Goal: Task Accomplishment & Management: Use online tool/utility

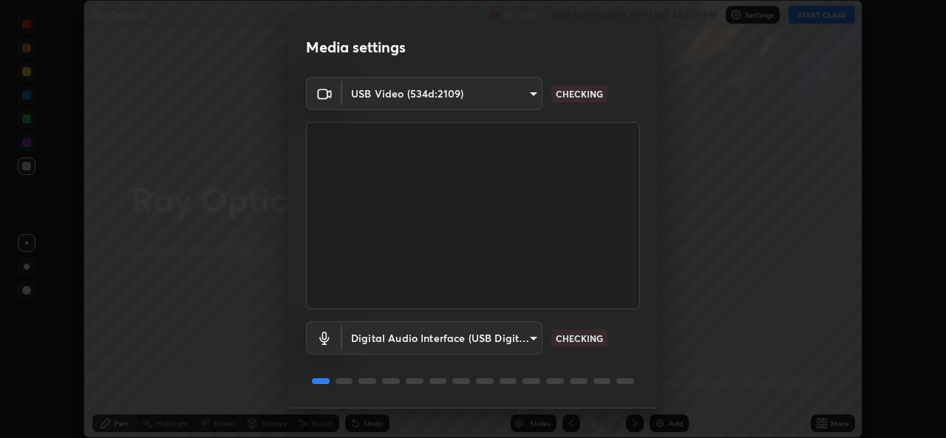
scroll to position [46, 0]
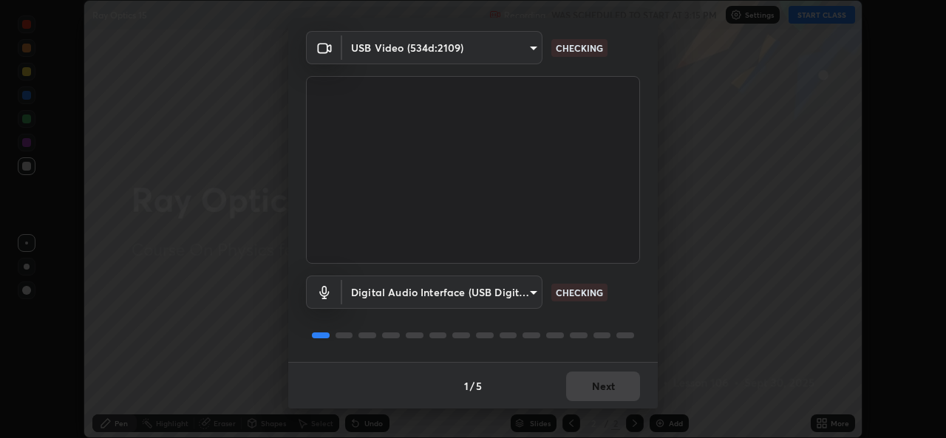
click at [579, 384] on div "1 / 5 Next" at bounding box center [472, 385] width 369 height 47
click at [587, 387] on div "1 / 5 Next" at bounding box center [472, 385] width 369 height 47
click at [590, 384] on div "1 / 5 Next" at bounding box center [472, 385] width 369 height 47
click at [585, 385] on div "1 / 5 Next" at bounding box center [472, 385] width 369 height 47
click at [587, 376] on div "1 / 5 Next" at bounding box center [472, 385] width 369 height 47
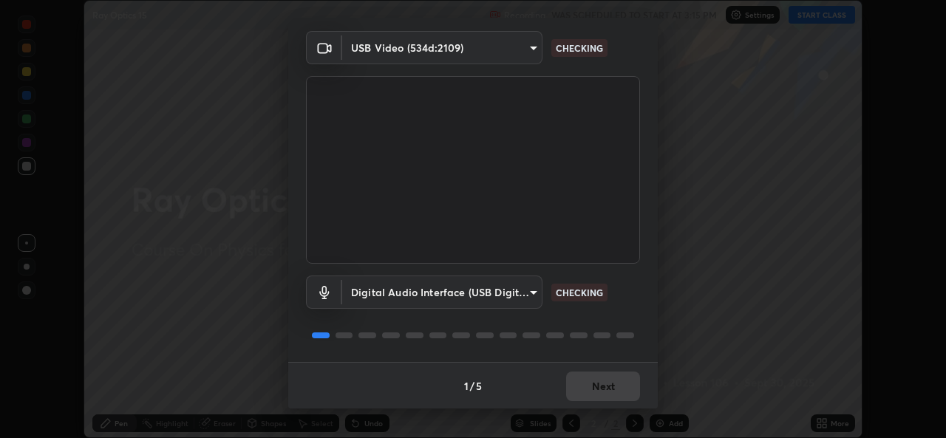
click at [584, 373] on button "Next" at bounding box center [603, 387] width 74 height 30
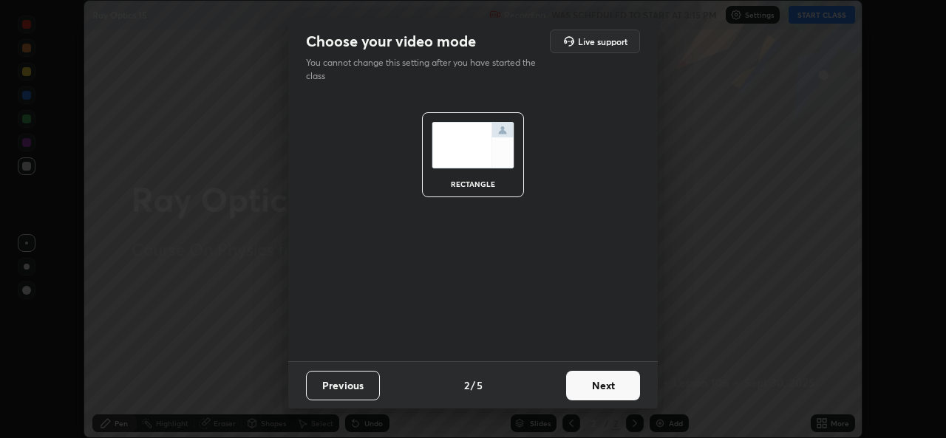
scroll to position [0, 0]
click at [583, 382] on button "Next" at bounding box center [603, 386] width 74 height 30
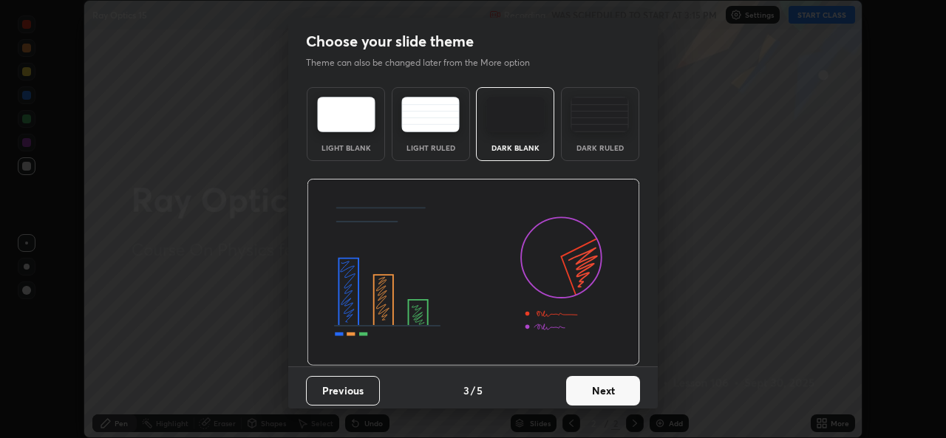
click at [583, 386] on button "Next" at bounding box center [603, 391] width 74 height 30
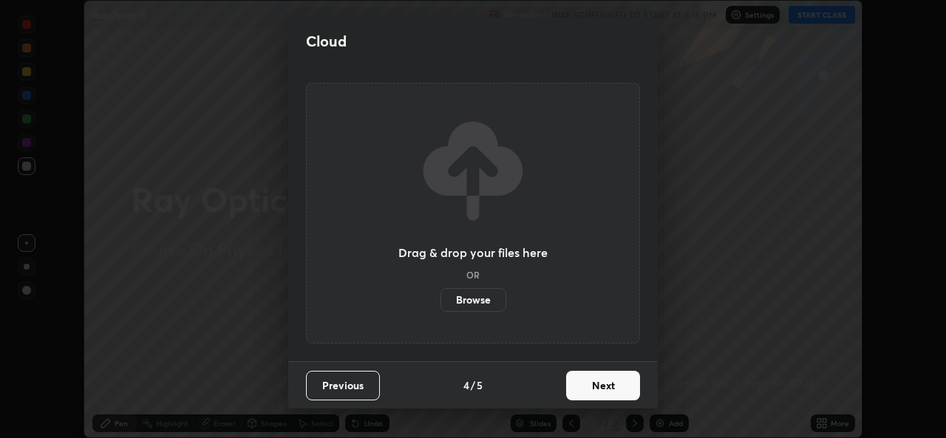
click at [579, 390] on button "Next" at bounding box center [603, 386] width 74 height 30
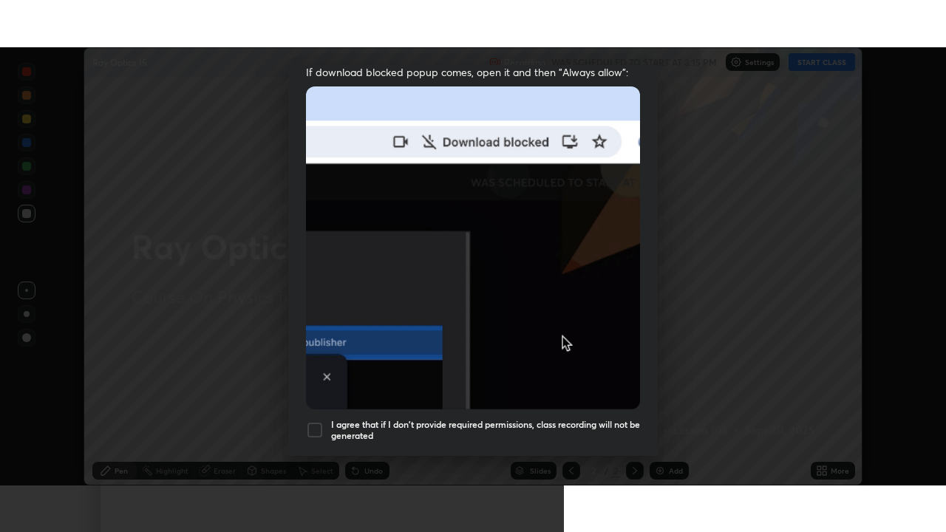
scroll to position [347, 0]
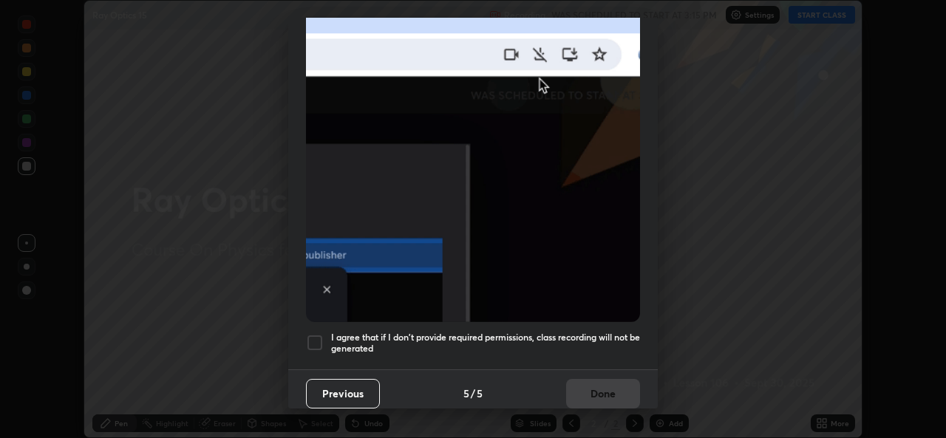
click at [324, 334] on div "I agree that if I don't provide required permissions, class recording will not …" at bounding box center [473, 343] width 334 height 18
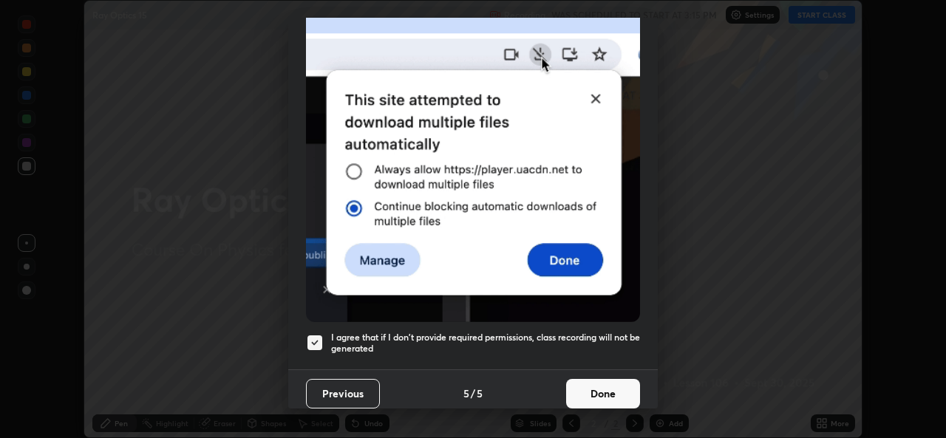
click at [573, 388] on button "Done" at bounding box center [603, 394] width 74 height 30
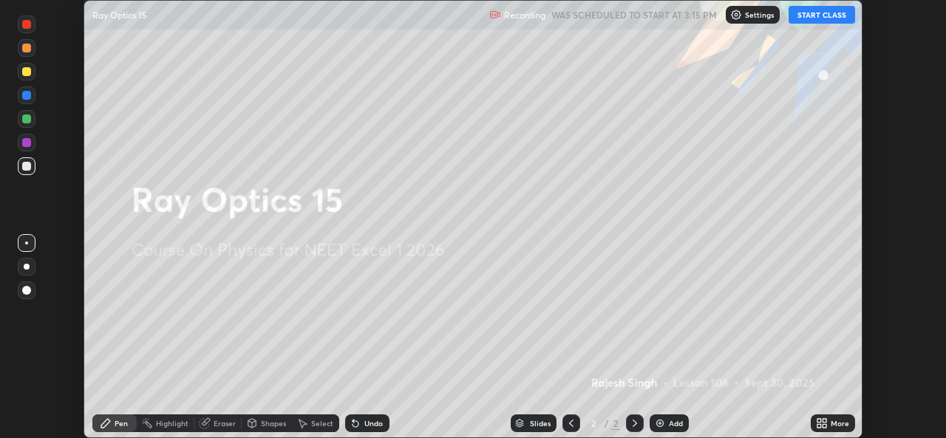
click at [826, 423] on icon at bounding box center [824, 421] width 4 height 4
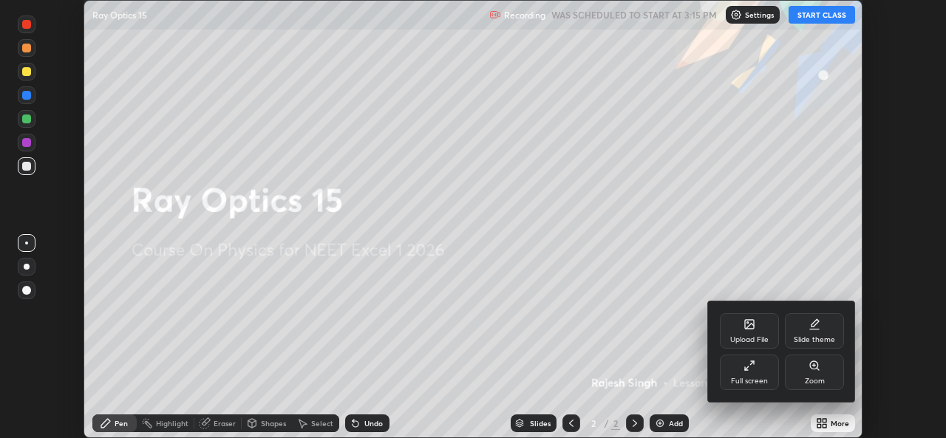
click at [750, 384] on div "Full screen" at bounding box center [749, 381] width 37 height 7
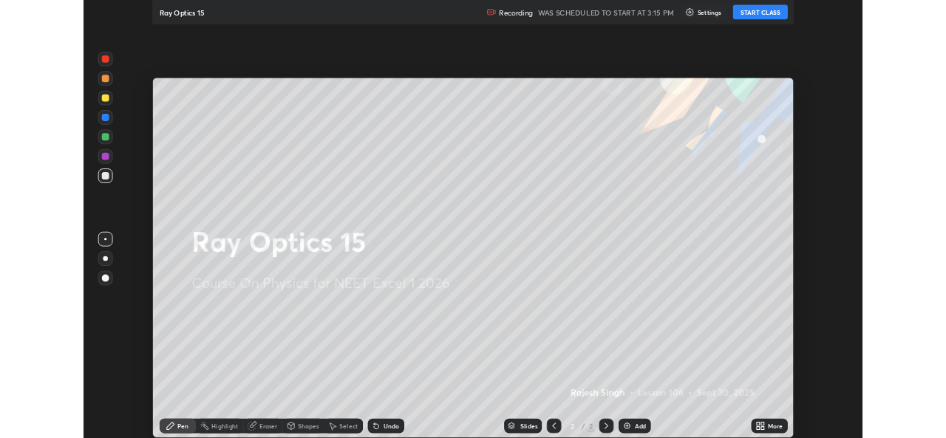
scroll to position [532, 946]
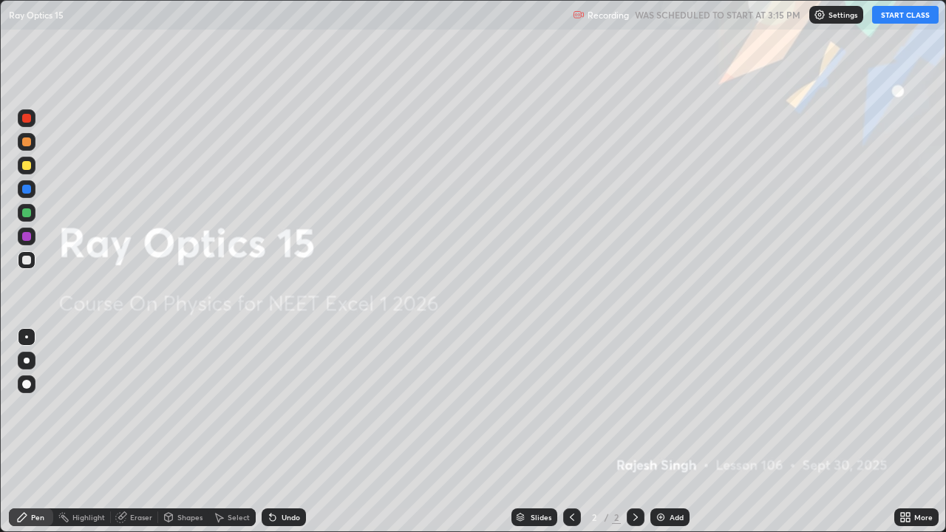
click at [916, 15] on button "START CLASS" at bounding box center [905, 15] width 67 height 18
click at [901, 437] on icon at bounding box center [903, 520] width 4 height 4
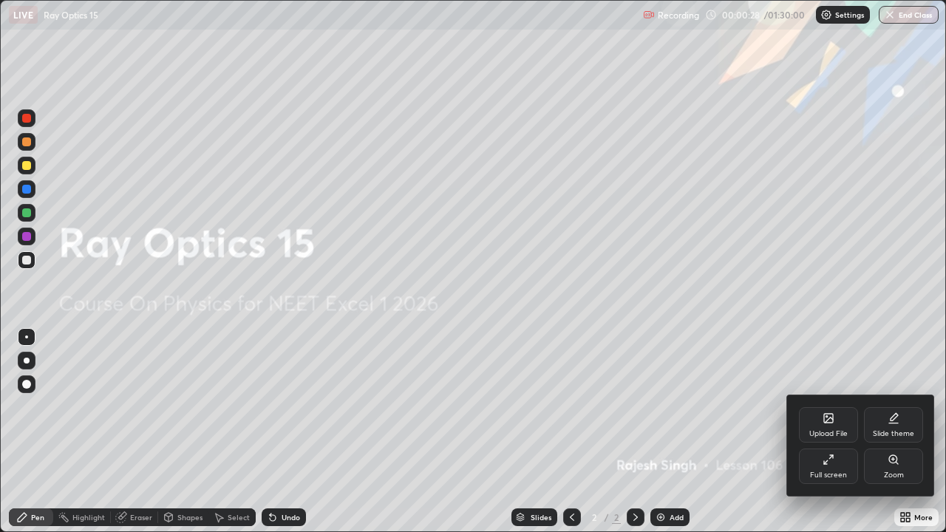
click at [819, 428] on div "Upload File" at bounding box center [828, 424] width 59 height 35
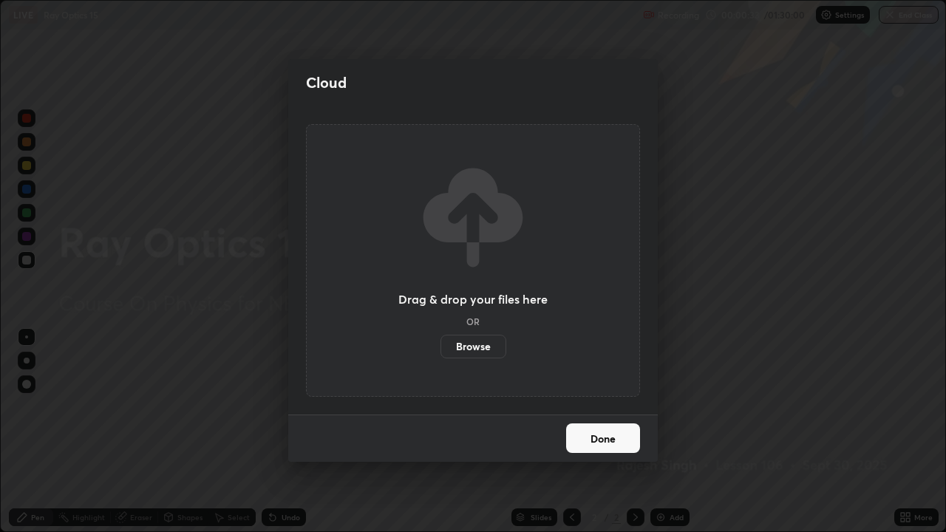
click at [466, 347] on label "Browse" at bounding box center [473, 347] width 66 height 24
click at [440, 347] on input "Browse" at bounding box center [440, 347] width 0 height 24
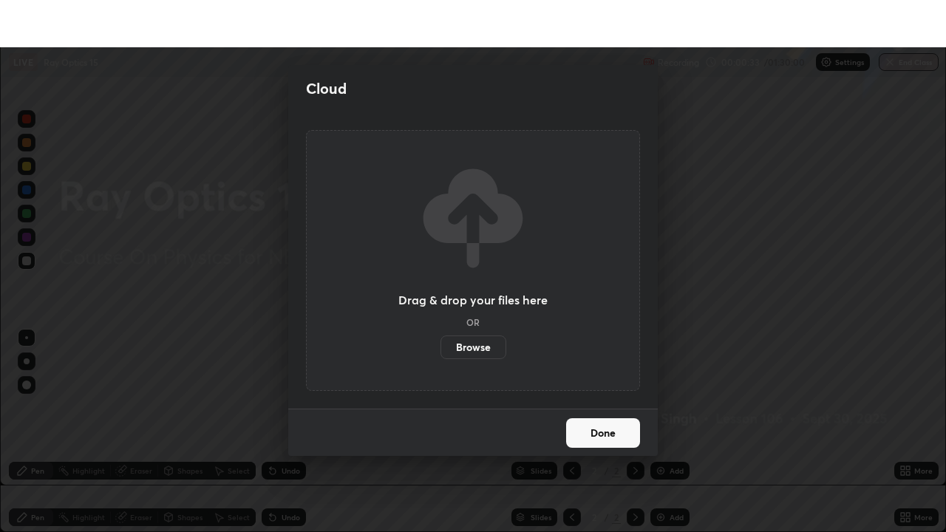
scroll to position [73454, 72948]
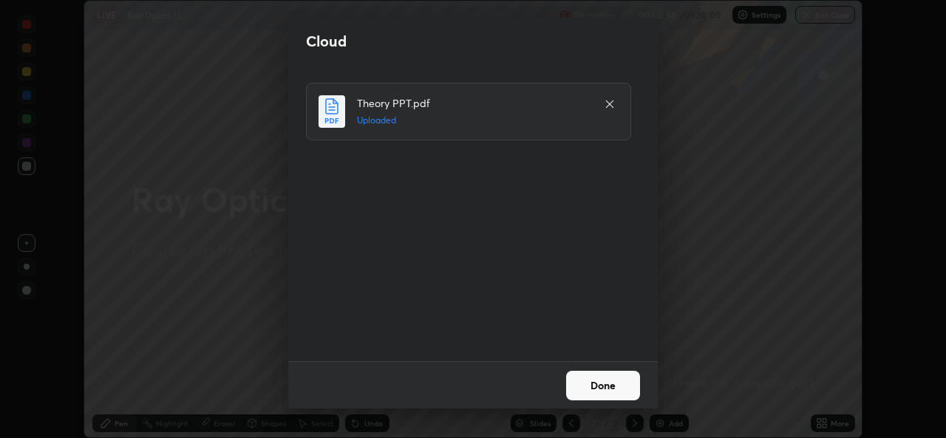
click at [609, 388] on button "Done" at bounding box center [603, 386] width 74 height 30
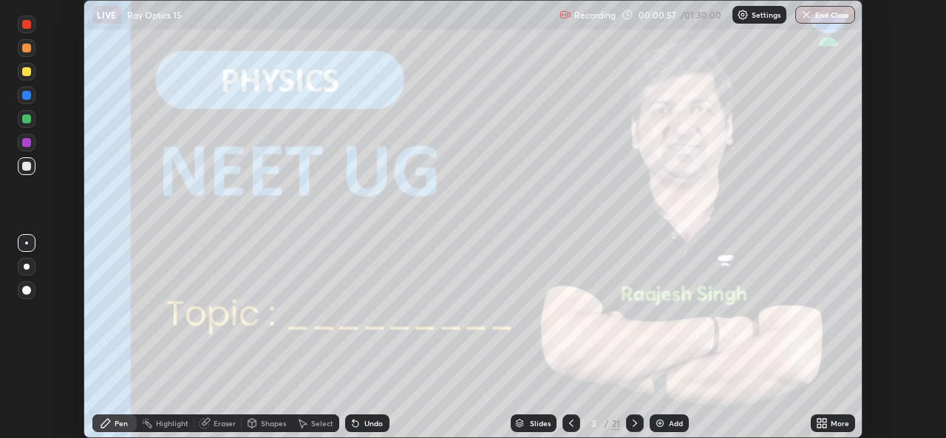
click at [819, 417] on icon at bounding box center [822, 423] width 12 height 12
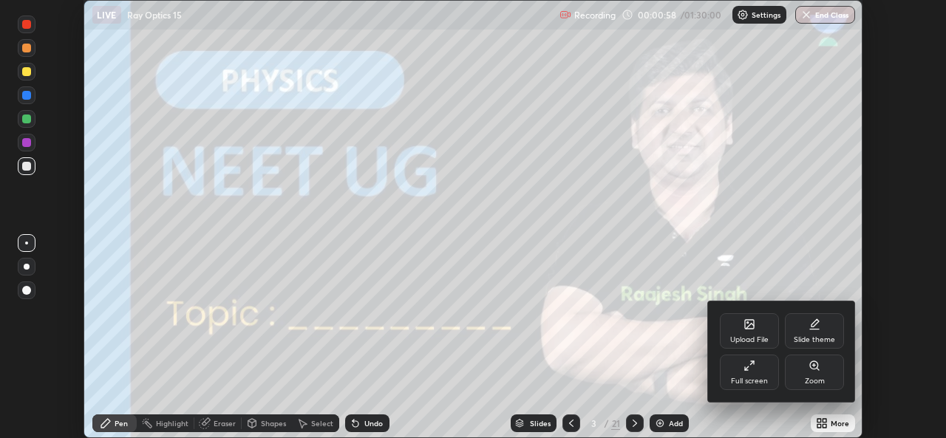
click at [763, 381] on div "Full screen" at bounding box center [749, 381] width 37 height 7
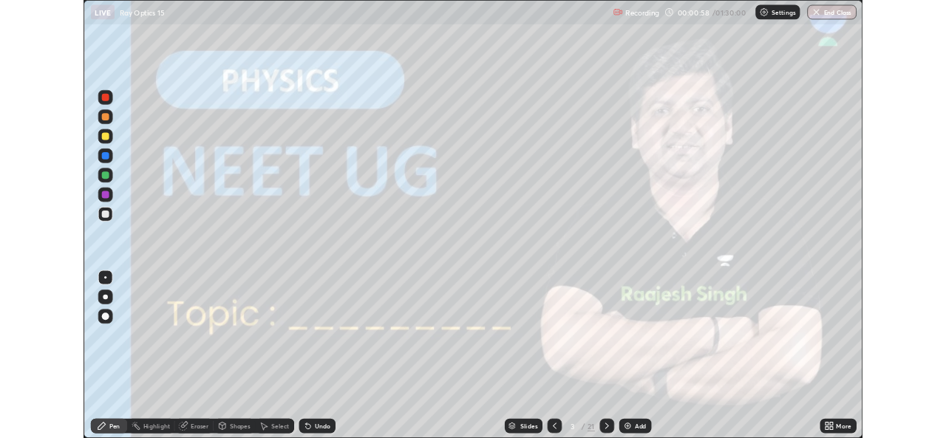
scroll to position [532, 946]
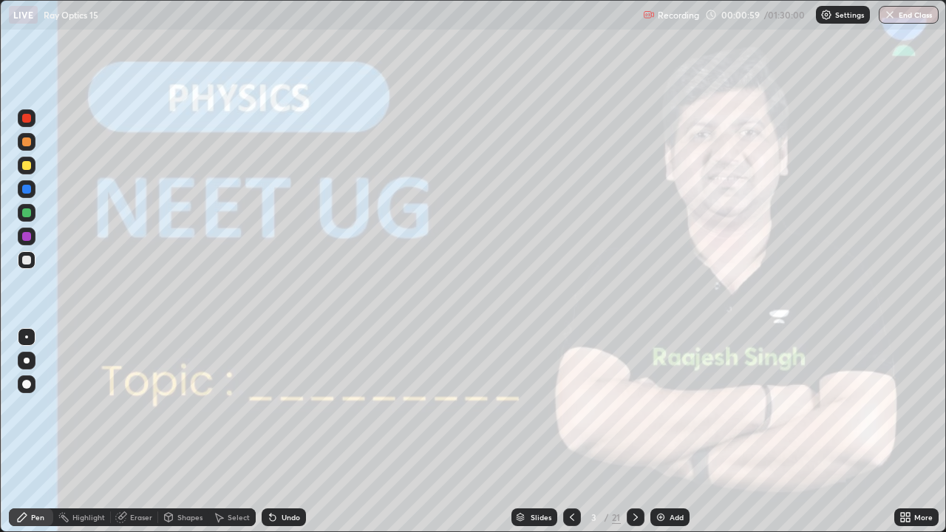
click at [631, 437] on div at bounding box center [636, 517] width 18 height 18
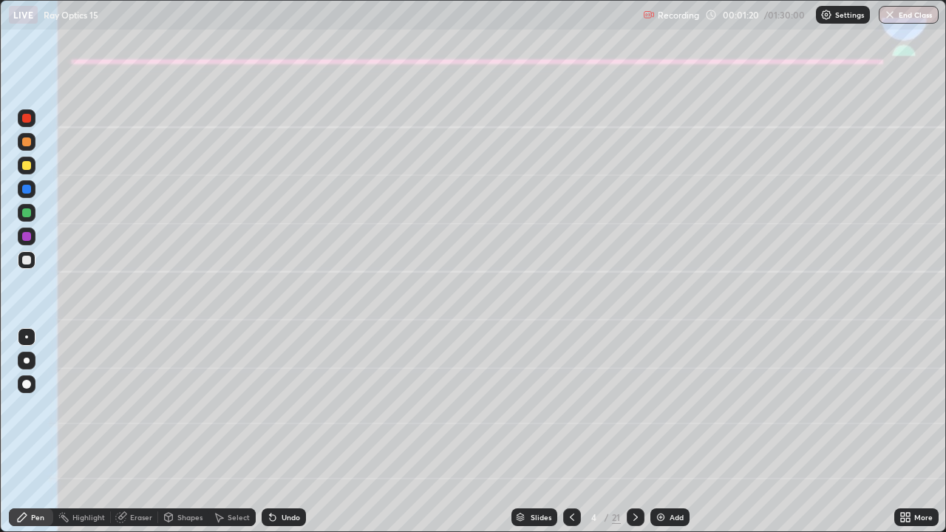
click at [27, 145] on div at bounding box center [26, 141] width 9 height 9
click at [24, 367] on div at bounding box center [27, 361] width 18 height 18
click at [190, 437] on div "Shapes" at bounding box center [189, 517] width 25 height 7
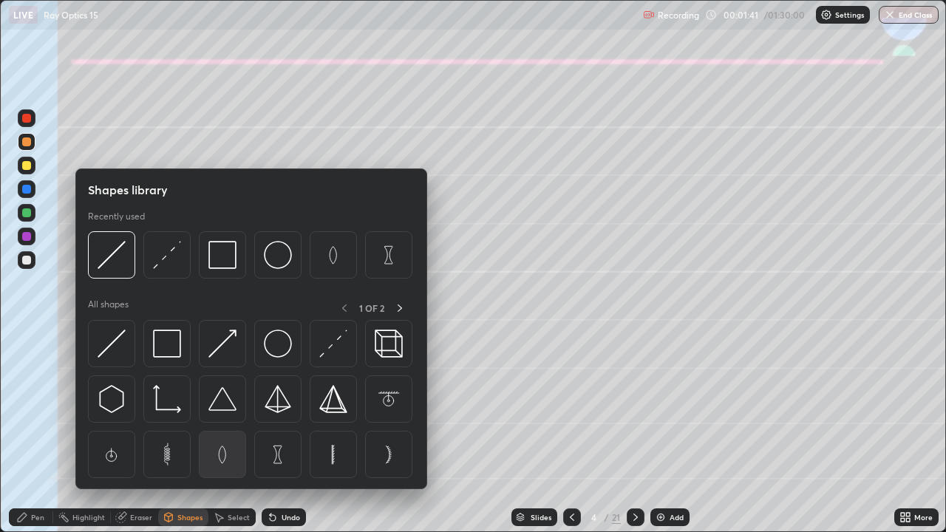
click at [217, 437] on img at bounding box center [222, 454] width 28 height 28
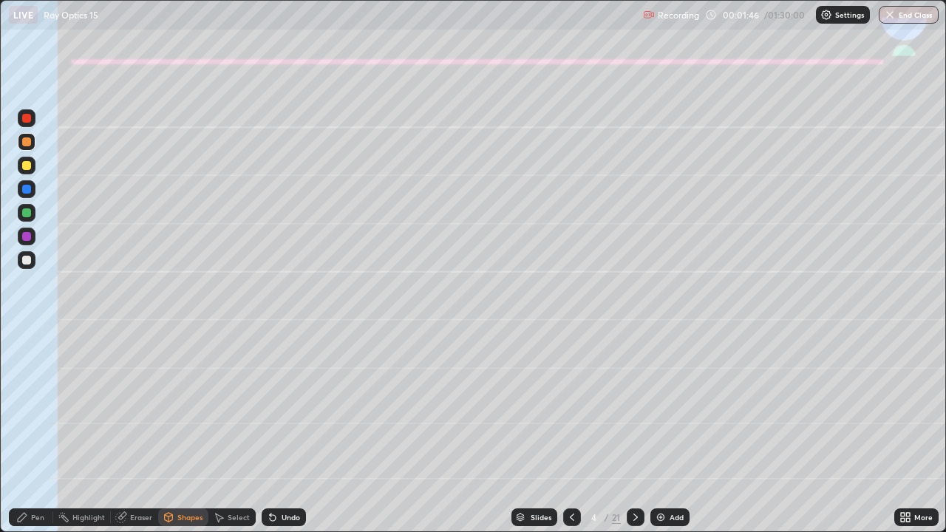
click at [188, 437] on div "Shapes" at bounding box center [189, 517] width 25 height 7
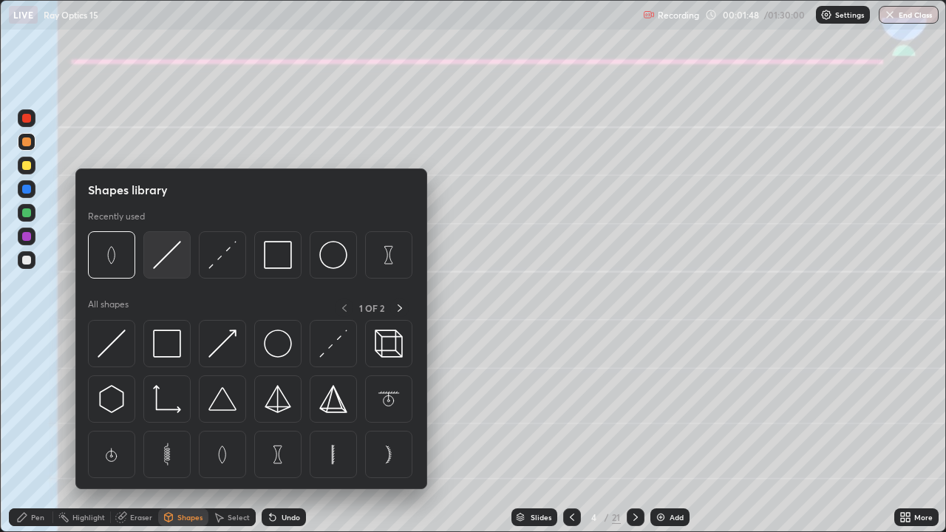
click at [168, 256] on img at bounding box center [167, 255] width 28 height 28
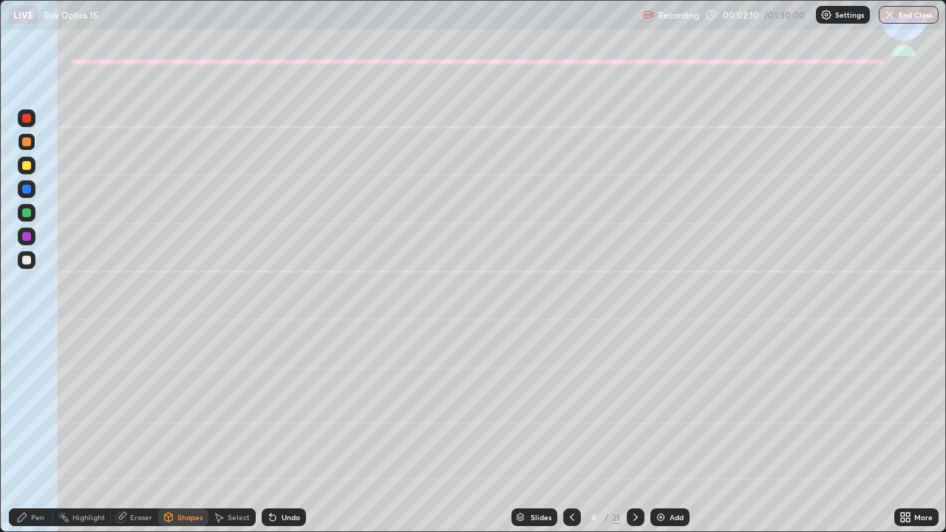
click at [34, 262] on div at bounding box center [27, 260] width 18 height 18
click at [23, 437] on icon at bounding box center [22, 517] width 9 height 9
click at [182, 437] on div "Shapes" at bounding box center [189, 517] width 25 height 7
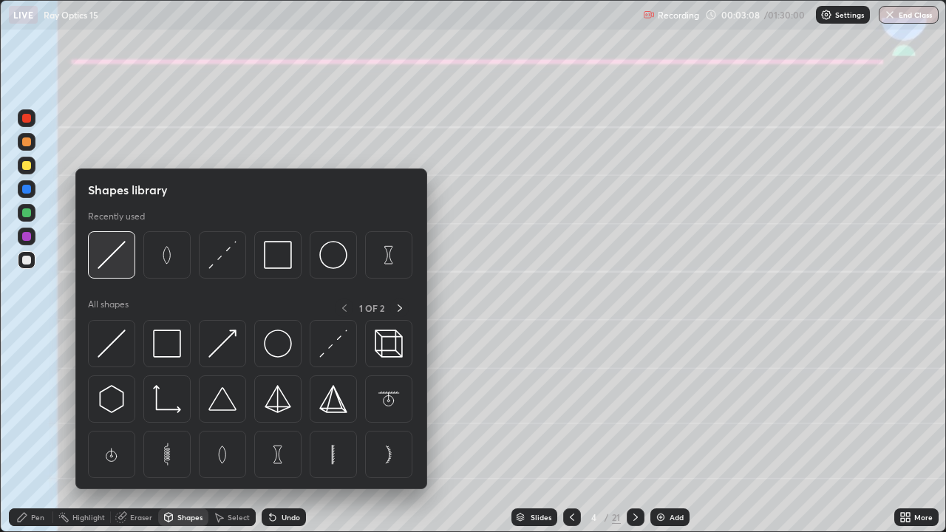
click at [115, 252] on img at bounding box center [112, 255] width 28 height 28
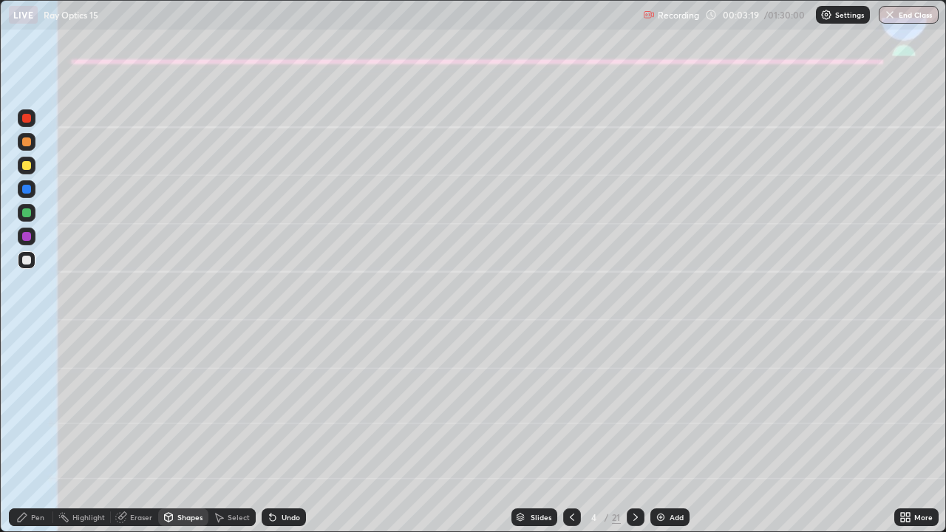
click at [38, 437] on div "Pen" at bounding box center [37, 517] width 13 height 7
click at [270, 437] on icon at bounding box center [273, 518] width 6 height 6
click at [22, 145] on div at bounding box center [26, 141] width 9 height 9
click at [27, 381] on div at bounding box center [26, 384] width 9 height 9
click at [23, 264] on div at bounding box center [26, 260] width 9 height 9
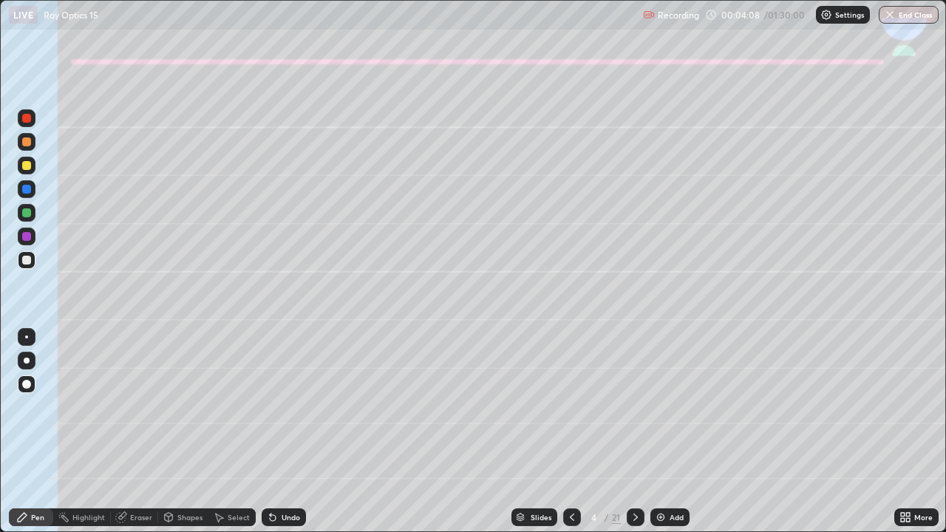
click at [24, 358] on div at bounding box center [27, 361] width 18 height 18
click at [179, 437] on div "Shapes" at bounding box center [189, 517] width 25 height 7
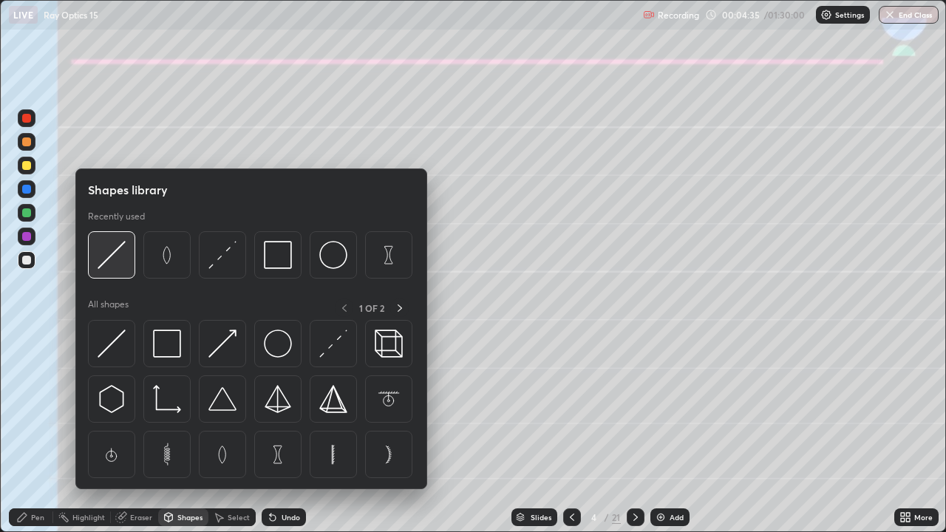
click at [112, 252] on img at bounding box center [112, 255] width 28 height 28
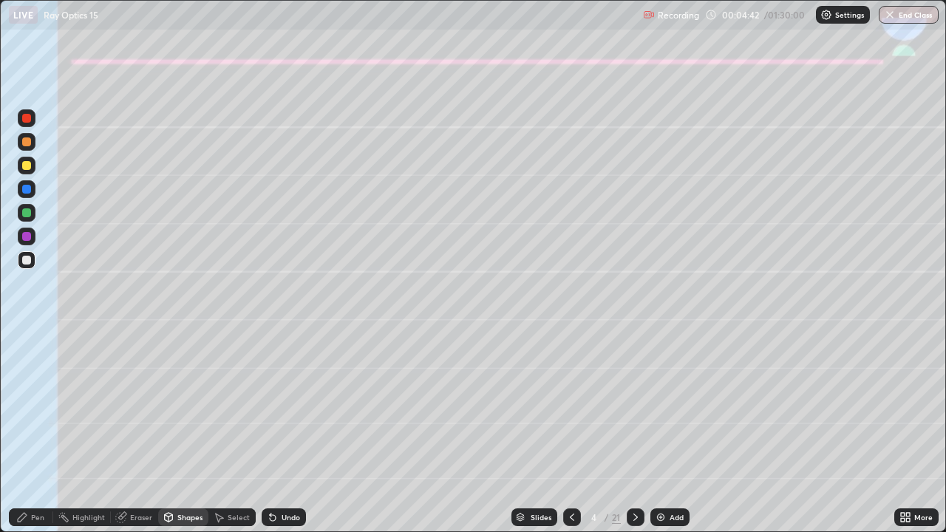
click at [34, 437] on div "Pen" at bounding box center [37, 517] width 13 height 7
click at [139, 437] on div "Eraser" at bounding box center [141, 517] width 22 height 7
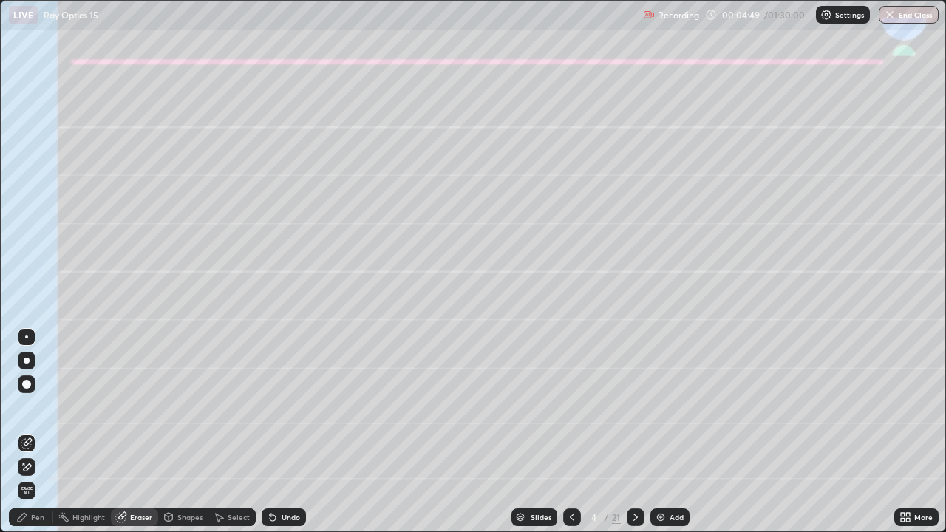
click at [35, 437] on div "Pen" at bounding box center [31, 517] width 44 height 18
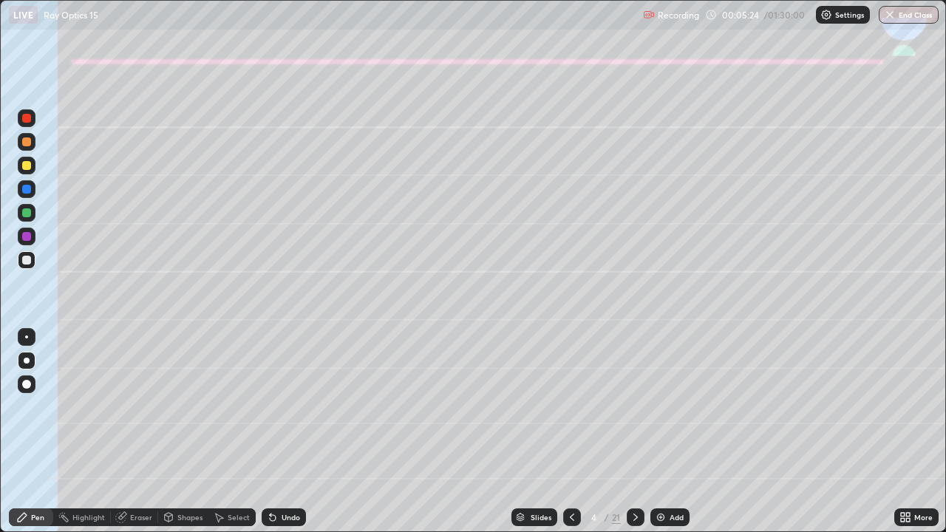
click at [278, 437] on div "Undo" at bounding box center [284, 517] width 44 height 18
click at [137, 437] on div "Eraser" at bounding box center [141, 517] width 22 height 7
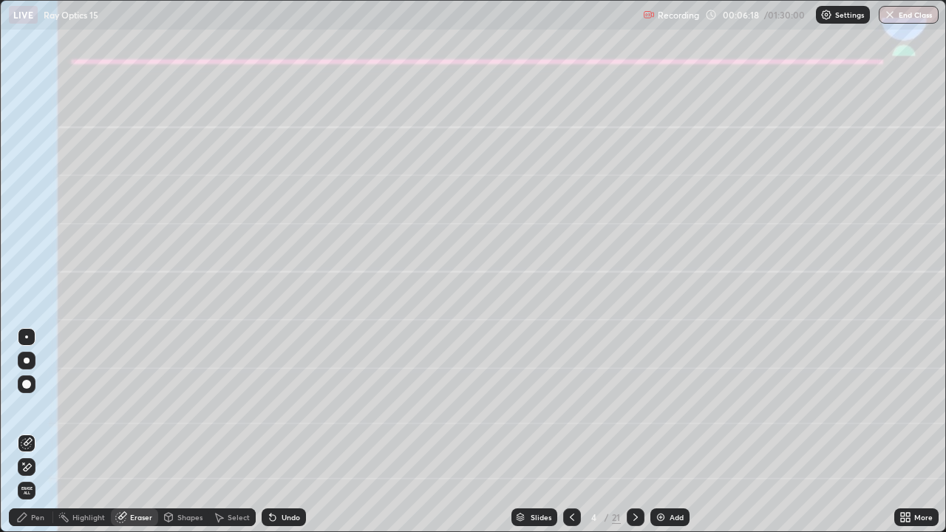
click at [46, 437] on div "Pen" at bounding box center [31, 517] width 44 height 18
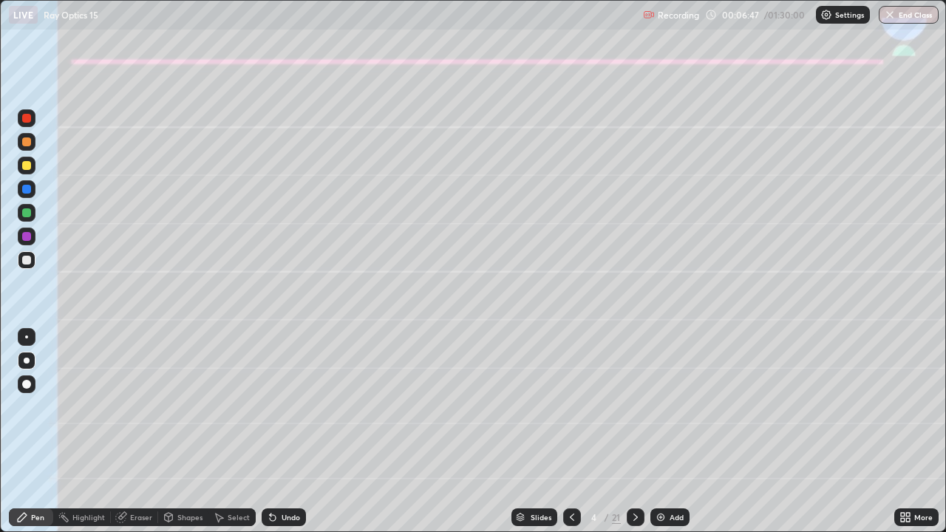
click at [634, 437] on icon at bounding box center [636, 517] width 12 height 12
click at [288, 437] on div "Undo" at bounding box center [284, 517] width 44 height 18
click at [284, 437] on div "Undo" at bounding box center [291, 517] width 18 height 7
click at [25, 213] on div at bounding box center [26, 212] width 9 height 9
click at [25, 259] on div at bounding box center [26, 260] width 9 height 9
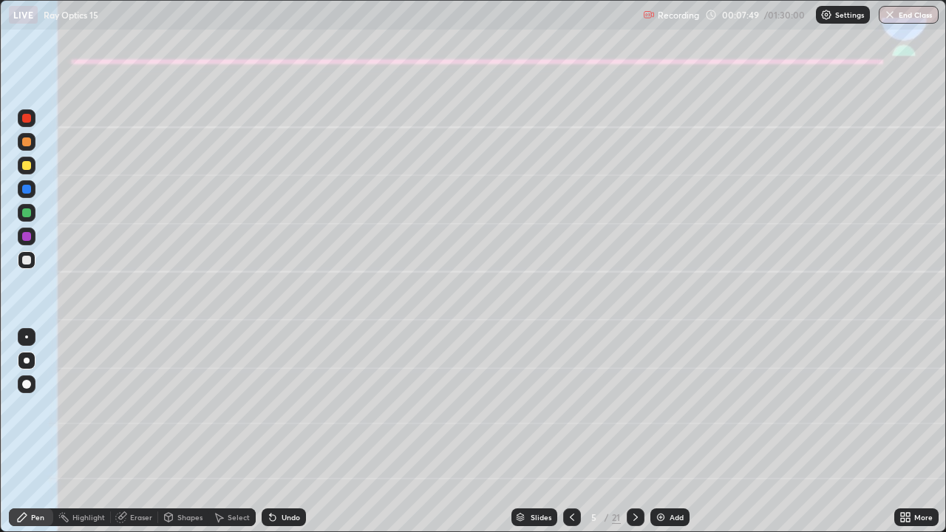
click at [573, 437] on icon at bounding box center [572, 517] width 12 height 12
click at [633, 437] on icon at bounding box center [635, 517] width 4 height 7
click at [189, 437] on div "Shapes" at bounding box center [183, 517] width 50 height 18
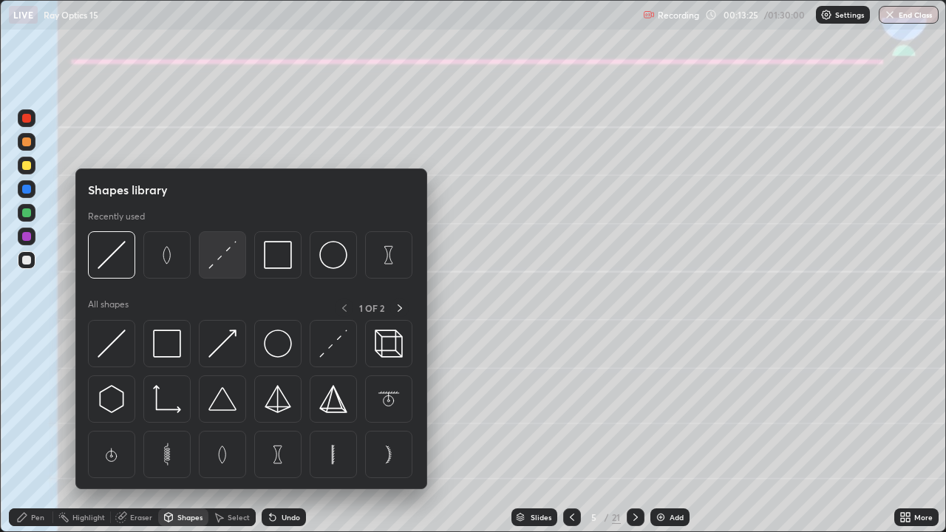
click at [225, 259] on img at bounding box center [222, 255] width 28 height 28
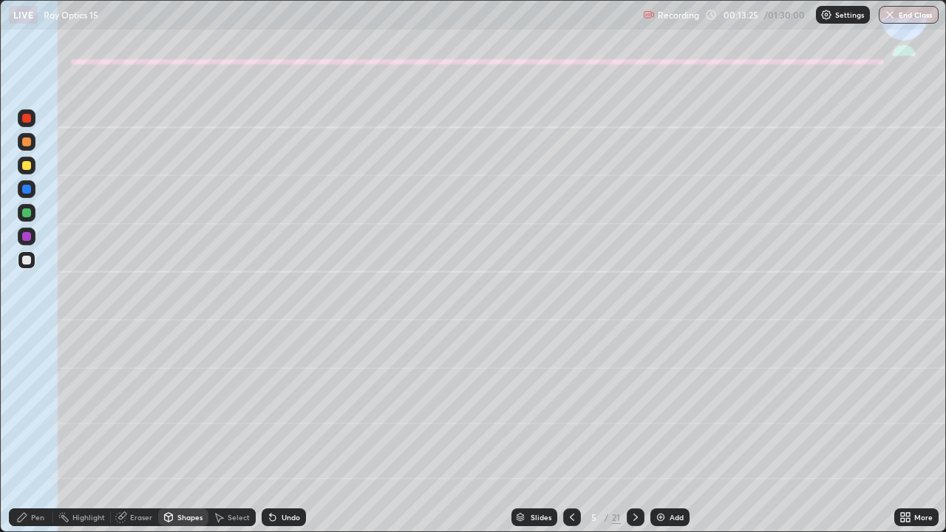
click at [30, 238] on div at bounding box center [26, 236] width 9 height 9
click at [21, 437] on div "Pen" at bounding box center [31, 517] width 44 height 18
click at [22, 217] on div at bounding box center [27, 213] width 18 height 18
click at [186, 437] on div "Shapes" at bounding box center [189, 517] width 25 height 7
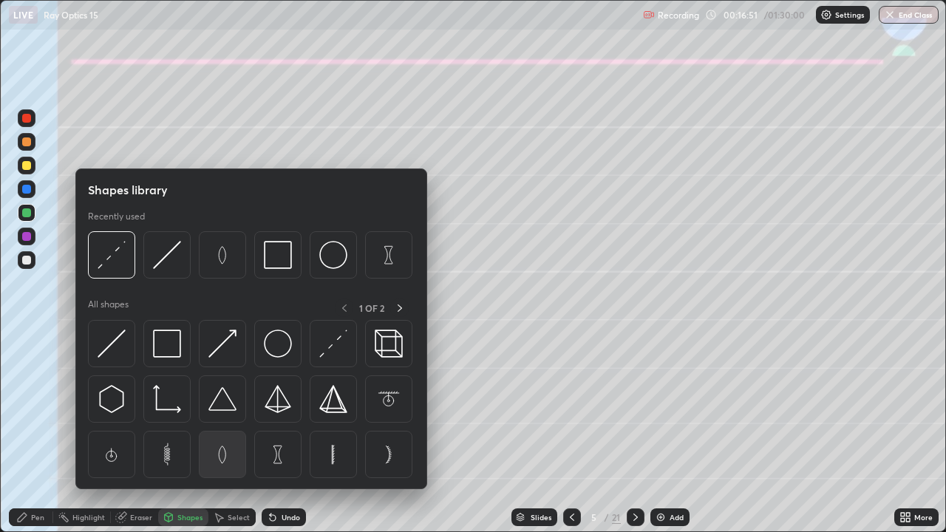
click at [220, 437] on img at bounding box center [222, 454] width 28 height 28
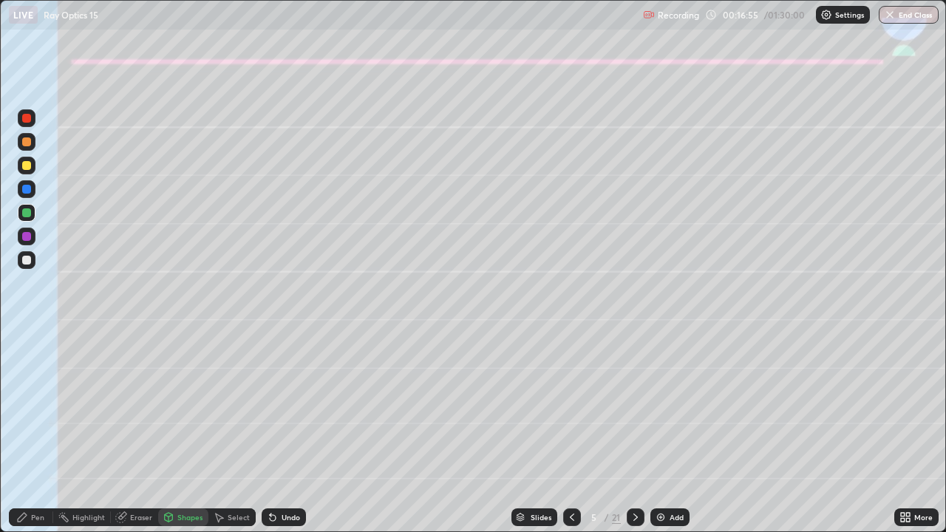
click at [194, 437] on div "Shapes" at bounding box center [189, 517] width 25 height 7
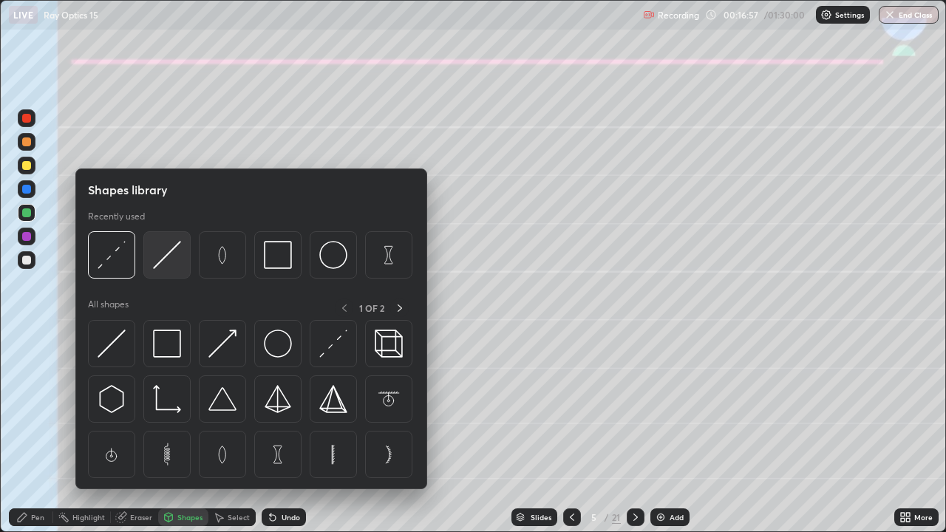
click at [162, 265] on img at bounding box center [167, 255] width 28 height 28
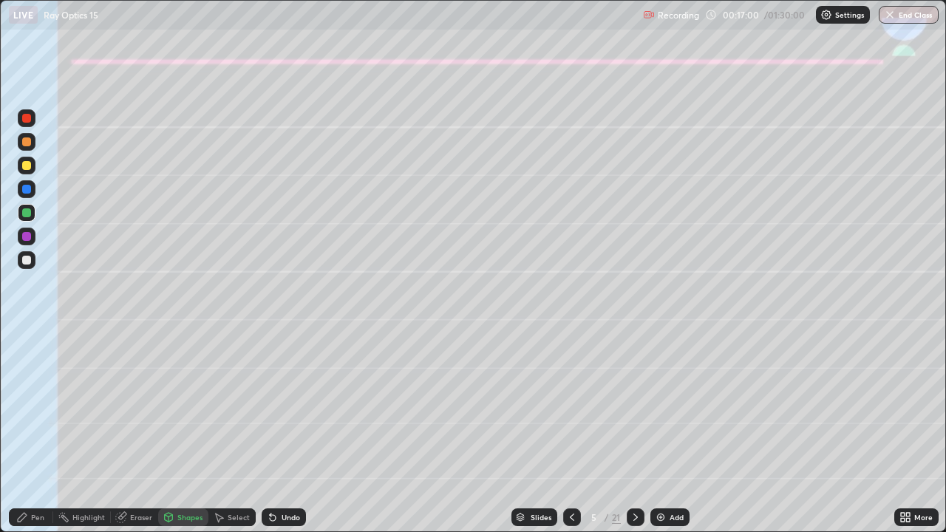
click at [35, 437] on div "Pen" at bounding box center [31, 517] width 44 height 18
click at [23, 263] on div at bounding box center [26, 260] width 9 height 9
click at [284, 437] on div "Undo" at bounding box center [291, 517] width 18 height 7
click at [278, 437] on div "Undo" at bounding box center [284, 517] width 44 height 18
click at [284, 437] on div "Undo" at bounding box center [284, 517] width 44 height 18
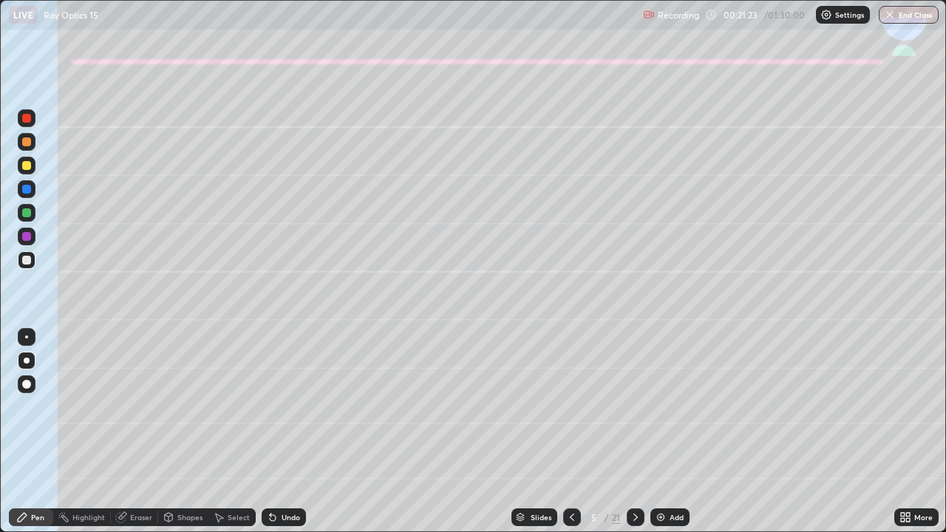
click at [140, 437] on div "Eraser" at bounding box center [134, 517] width 47 height 18
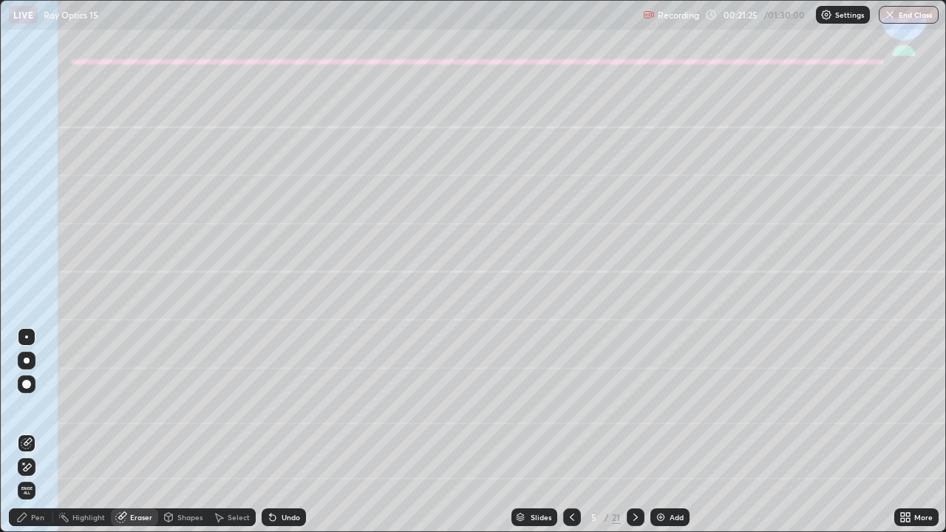
click at [41, 437] on div "Pen" at bounding box center [31, 517] width 44 height 18
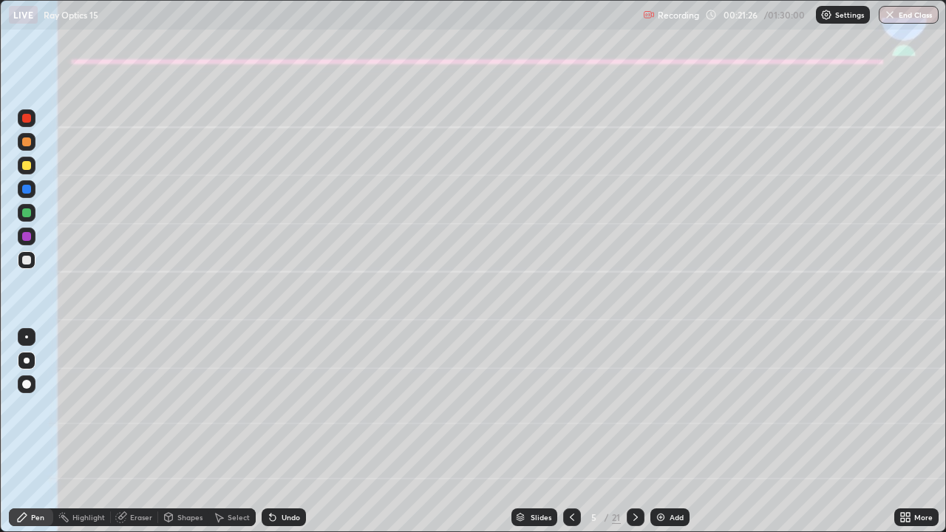
click at [33, 217] on div at bounding box center [27, 213] width 18 height 18
click at [633, 437] on icon at bounding box center [636, 517] width 12 height 12
click at [24, 167] on div at bounding box center [26, 165] width 9 height 9
click at [180, 437] on div "Shapes" at bounding box center [189, 517] width 25 height 7
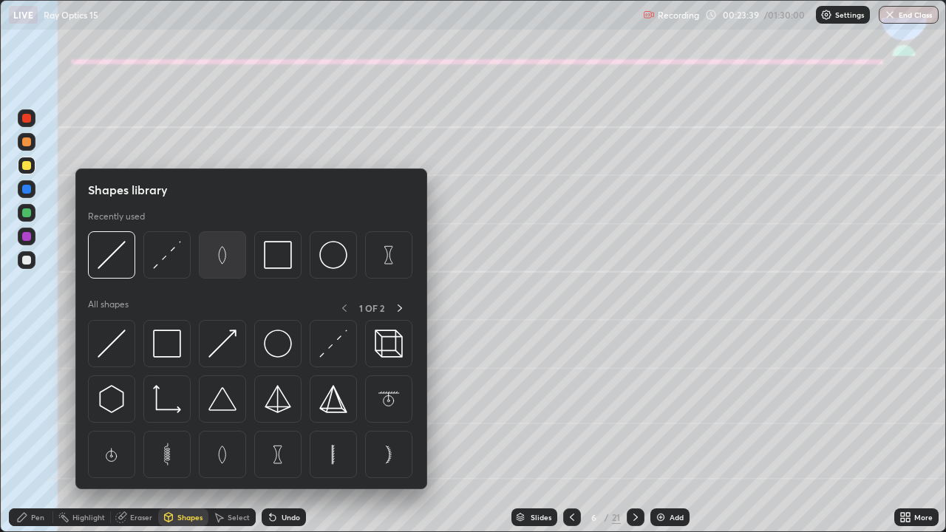
click at [222, 258] on img at bounding box center [222, 255] width 28 height 28
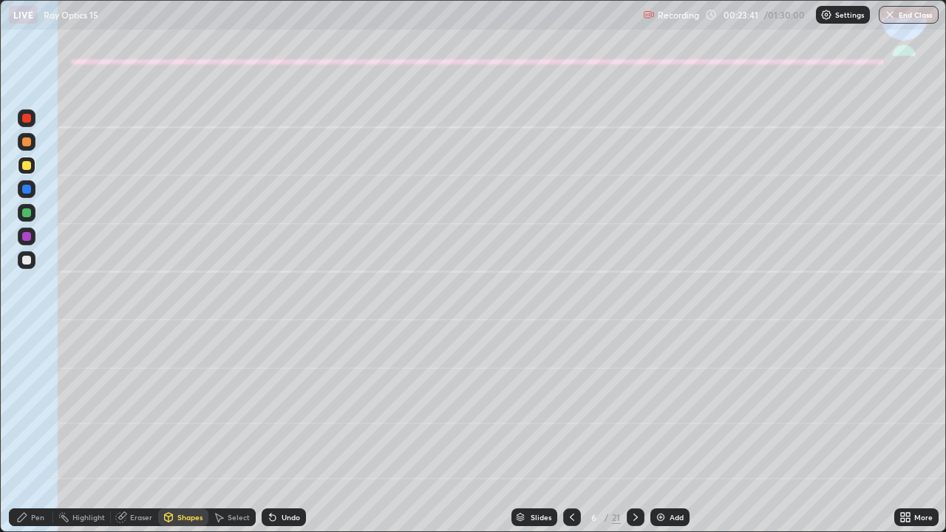
click at [136, 437] on div "Eraser" at bounding box center [134, 517] width 47 height 18
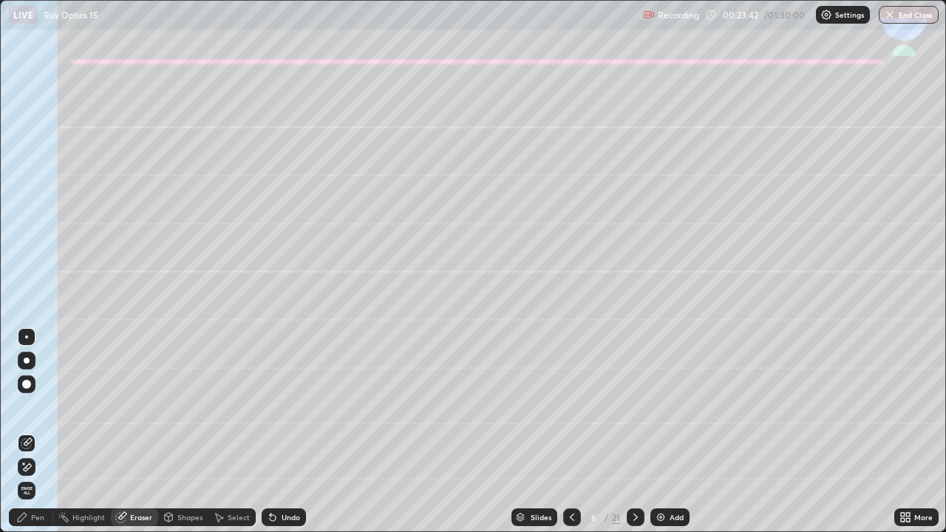
click at [182, 437] on div "Shapes" at bounding box center [183, 517] width 50 height 18
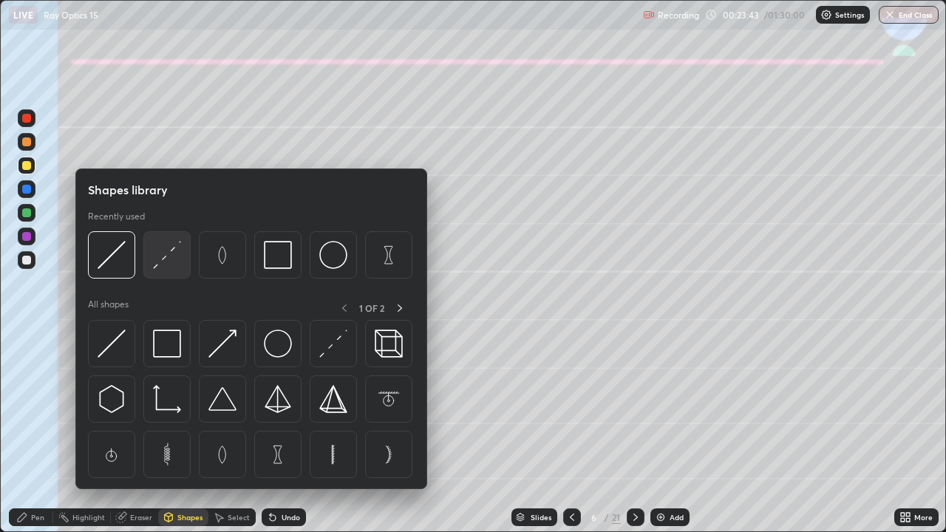
click at [158, 260] on img at bounding box center [167, 255] width 28 height 28
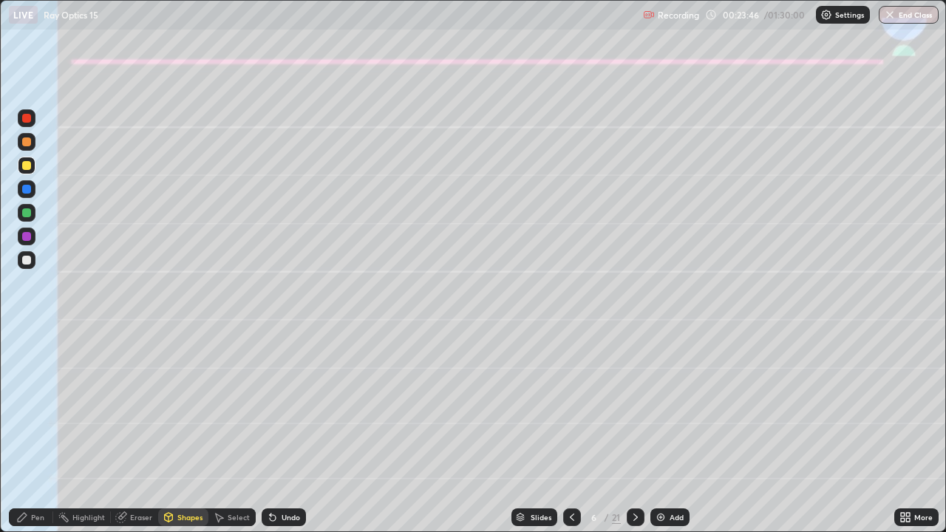
click at [136, 437] on div "Eraser" at bounding box center [141, 517] width 22 height 7
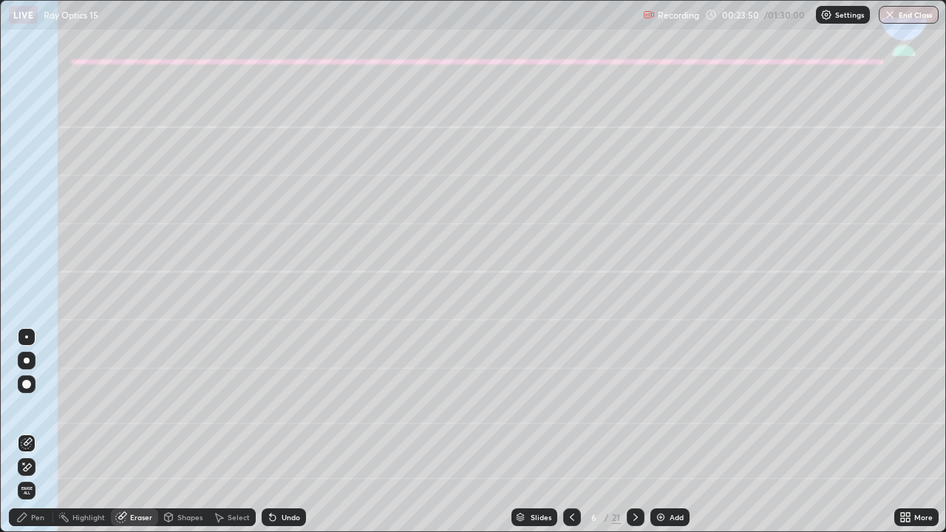
click at [35, 437] on div "Pen" at bounding box center [37, 517] width 13 height 7
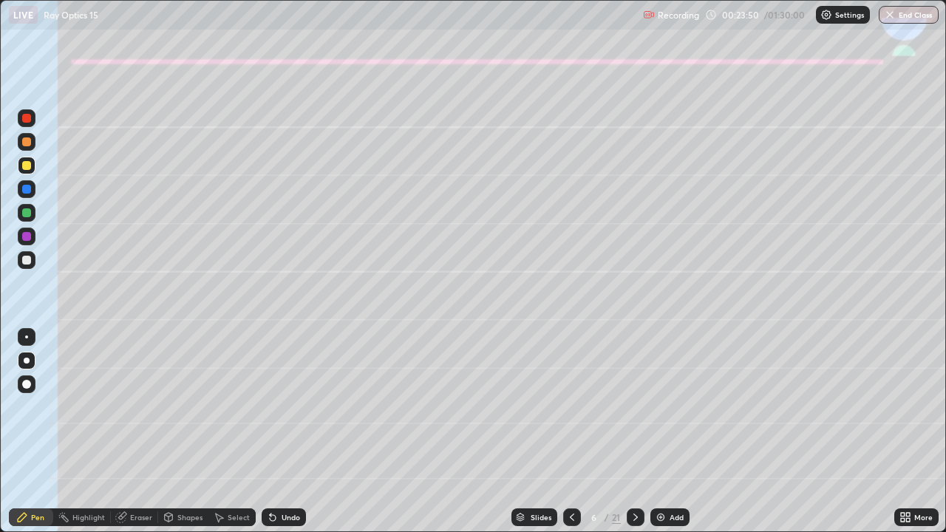
click at [27, 267] on div at bounding box center [27, 260] width 18 height 18
click at [276, 437] on div "Undo" at bounding box center [284, 517] width 44 height 18
click at [30, 214] on div at bounding box center [26, 212] width 9 height 9
click at [630, 437] on icon at bounding box center [636, 517] width 12 height 12
click at [231, 437] on div "Select" at bounding box center [239, 517] width 22 height 7
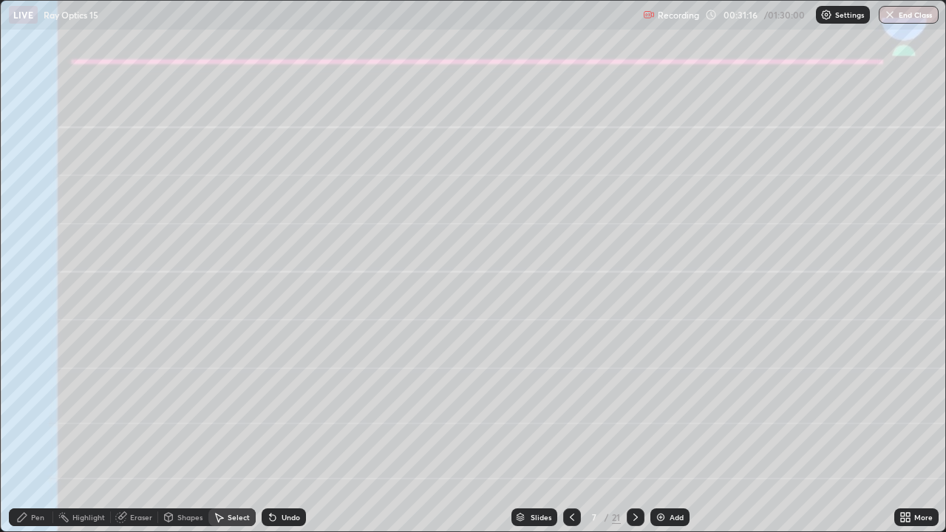
click at [192, 437] on div "Shapes" at bounding box center [189, 517] width 25 height 7
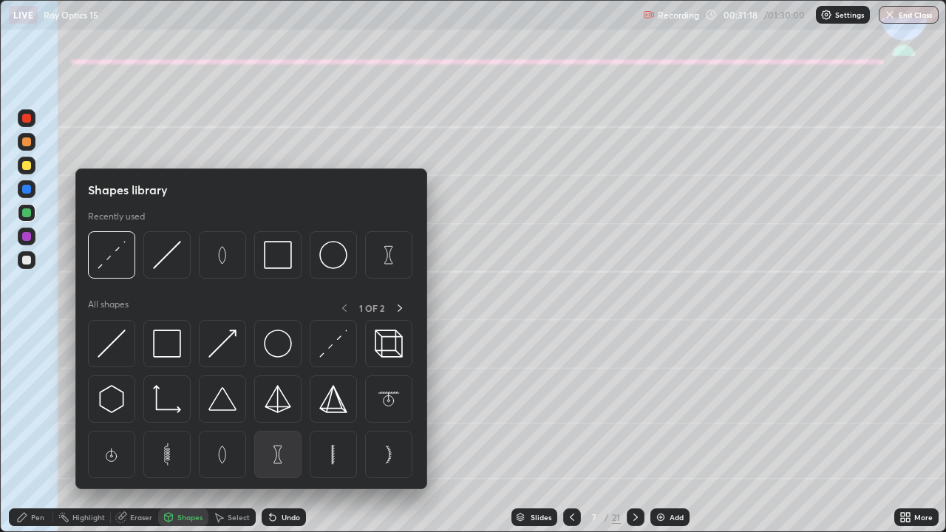
click at [275, 437] on img at bounding box center [278, 454] width 28 height 28
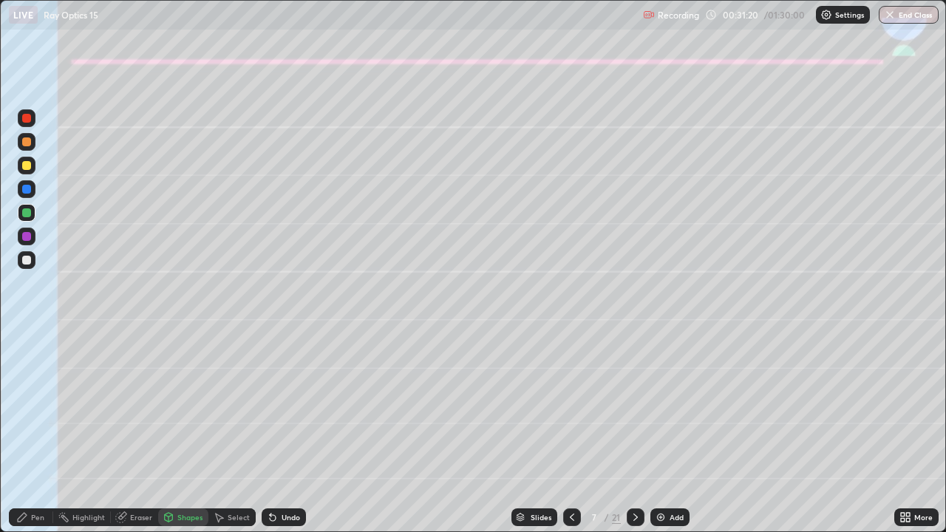
click at [187, 437] on div "Shapes" at bounding box center [189, 517] width 25 height 7
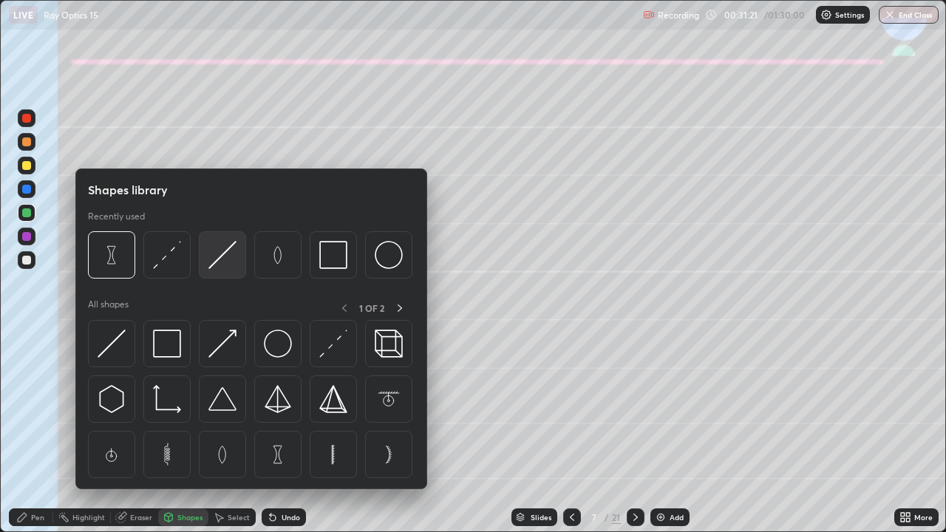
click at [217, 259] on img at bounding box center [222, 255] width 28 height 28
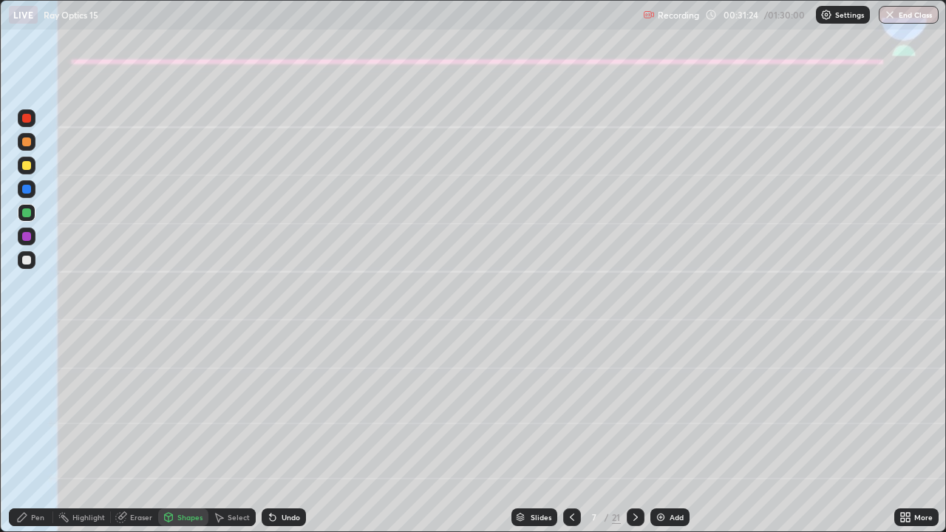
click at [28, 437] on icon at bounding box center [22, 517] width 12 height 12
click at [270, 437] on icon at bounding box center [270, 514] width 1 height 1
click at [26, 261] on div at bounding box center [26, 260] width 9 height 9
click at [282, 437] on div "Undo" at bounding box center [291, 517] width 18 height 7
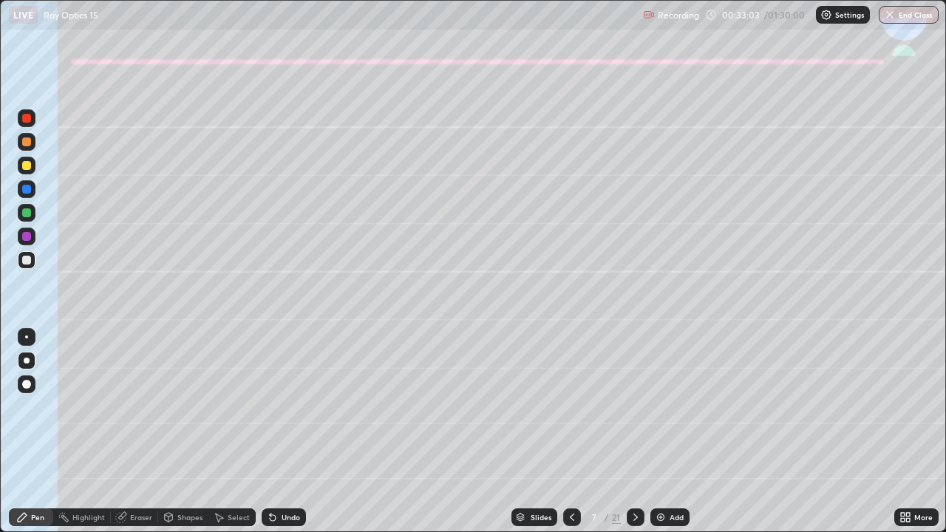
click at [277, 437] on div "Undo" at bounding box center [284, 517] width 44 height 18
click at [284, 437] on div "Undo" at bounding box center [291, 517] width 18 height 7
click at [277, 437] on div "Undo" at bounding box center [284, 517] width 44 height 18
click at [278, 437] on div "Undo" at bounding box center [284, 517] width 44 height 18
click at [564, 437] on div at bounding box center [572, 517] width 18 height 18
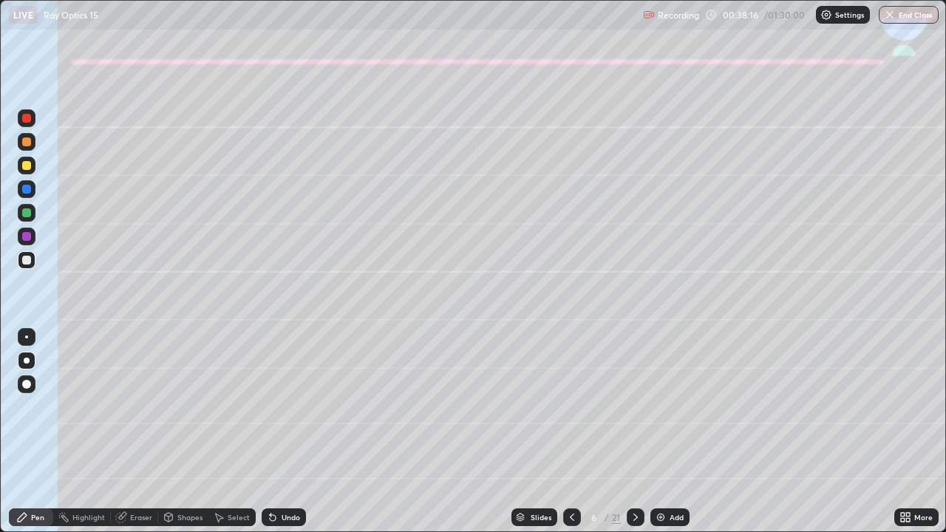
click at [635, 437] on icon at bounding box center [636, 517] width 12 height 12
click at [634, 437] on icon at bounding box center [636, 517] width 12 height 12
click at [25, 163] on div at bounding box center [26, 165] width 9 height 9
click at [189, 437] on div "Shapes" at bounding box center [189, 517] width 25 height 7
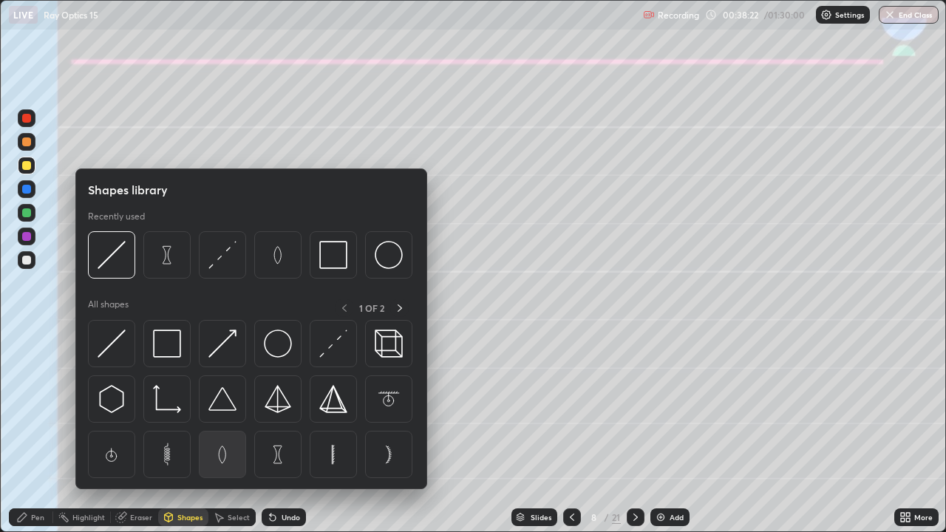
click at [223, 437] on img at bounding box center [222, 454] width 28 height 28
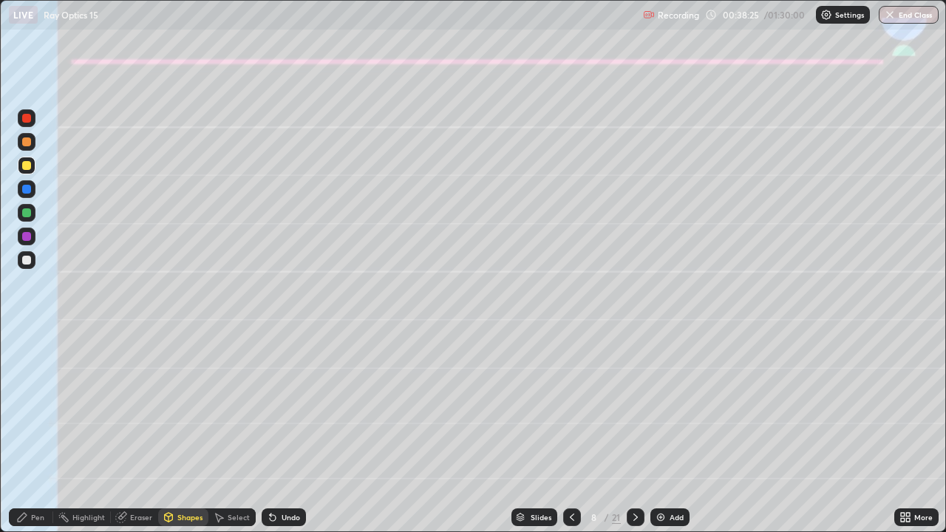
click at [33, 437] on div "Pen" at bounding box center [37, 517] width 13 height 7
click at [23, 264] on div at bounding box center [26, 260] width 9 height 9
click at [27, 142] on div at bounding box center [26, 141] width 9 height 9
click at [282, 437] on div "Undo" at bounding box center [291, 517] width 18 height 7
click at [282, 437] on div "Undo" at bounding box center [284, 517] width 44 height 18
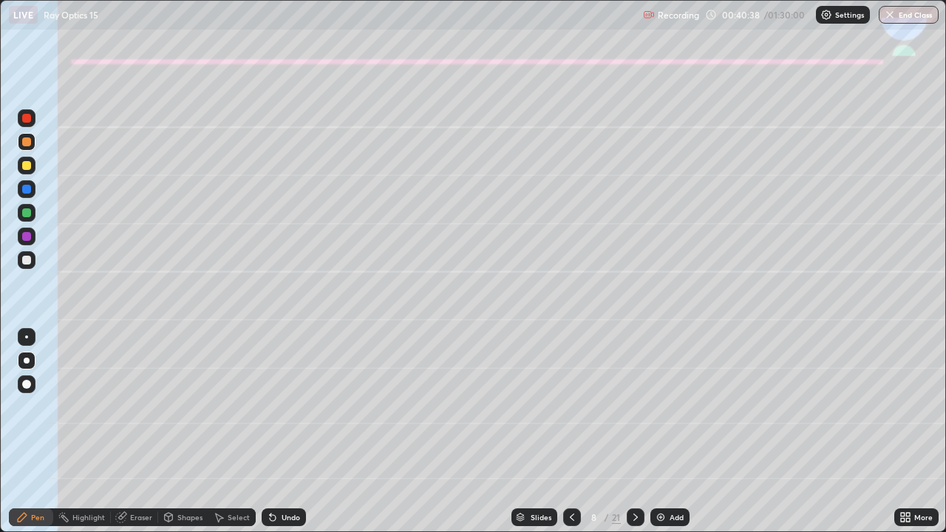
click at [21, 265] on div at bounding box center [27, 260] width 18 height 18
click at [191, 437] on div "Shapes" at bounding box center [189, 517] width 25 height 7
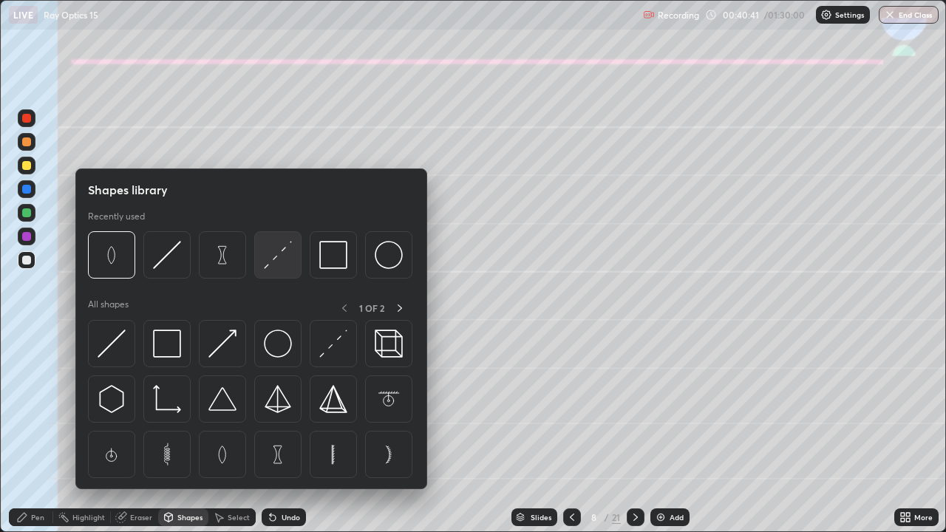
click at [275, 256] on img at bounding box center [278, 255] width 28 height 28
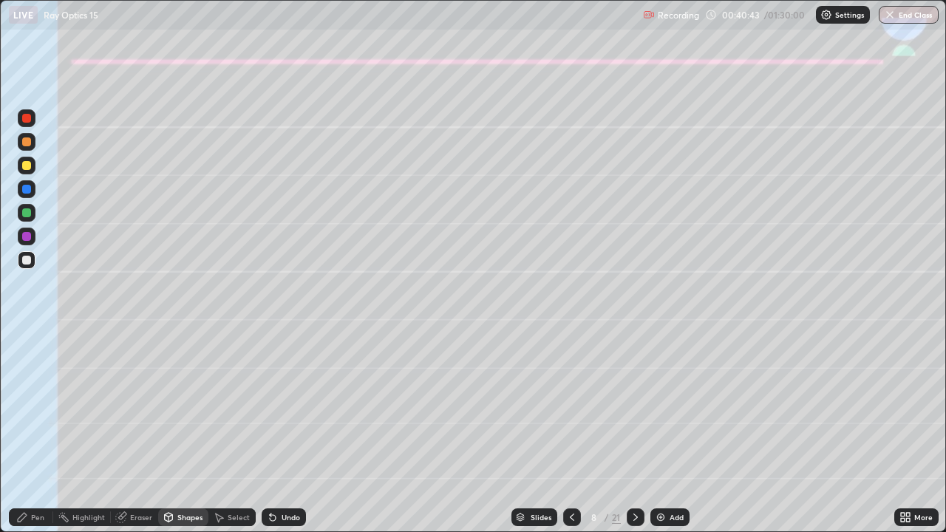
click at [35, 437] on div "Pen" at bounding box center [37, 517] width 13 height 7
click at [18, 219] on div at bounding box center [27, 213] width 18 height 24
click at [296, 437] on div "Undo" at bounding box center [284, 517] width 44 height 18
click at [636, 437] on icon at bounding box center [636, 517] width 12 height 12
click at [26, 167] on div at bounding box center [26, 165] width 9 height 9
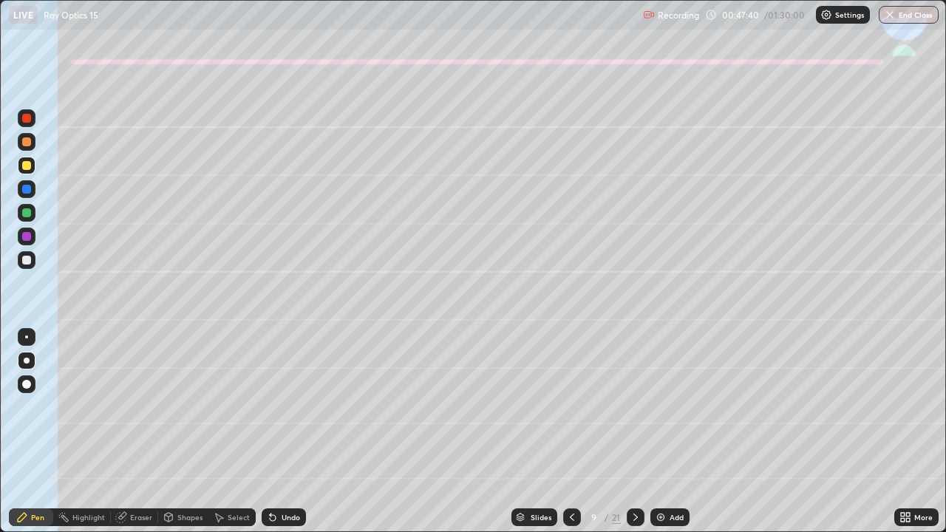
click at [183, 437] on div "Shapes" at bounding box center [183, 517] width 50 height 18
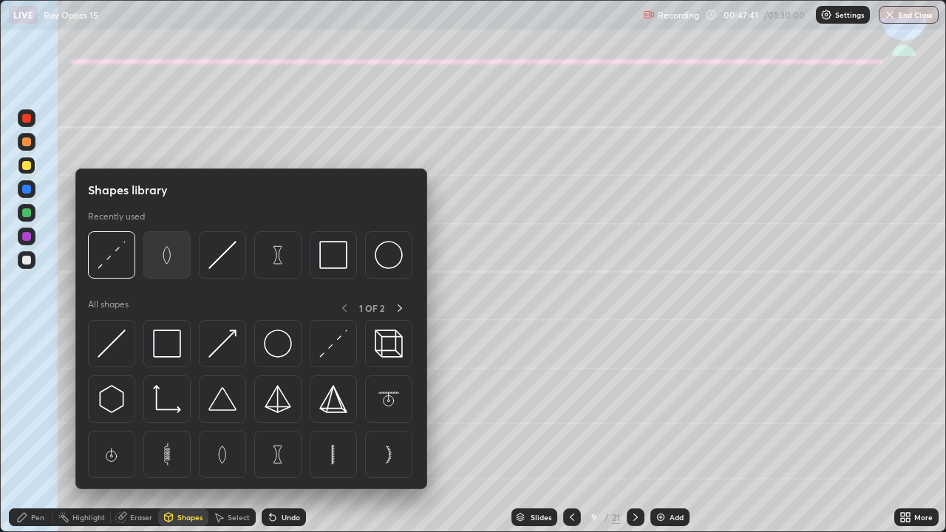
click at [161, 255] on img at bounding box center [167, 255] width 28 height 28
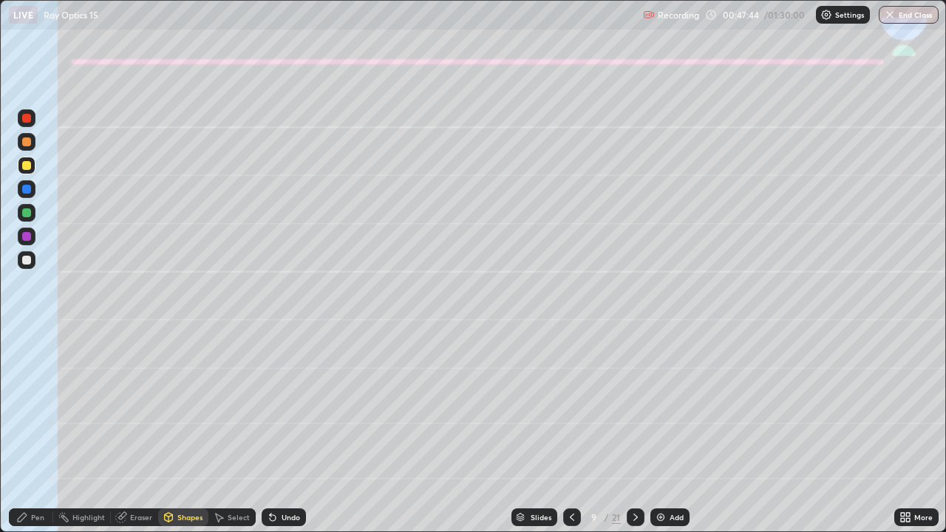
click at [185, 437] on div "Shapes" at bounding box center [189, 517] width 25 height 7
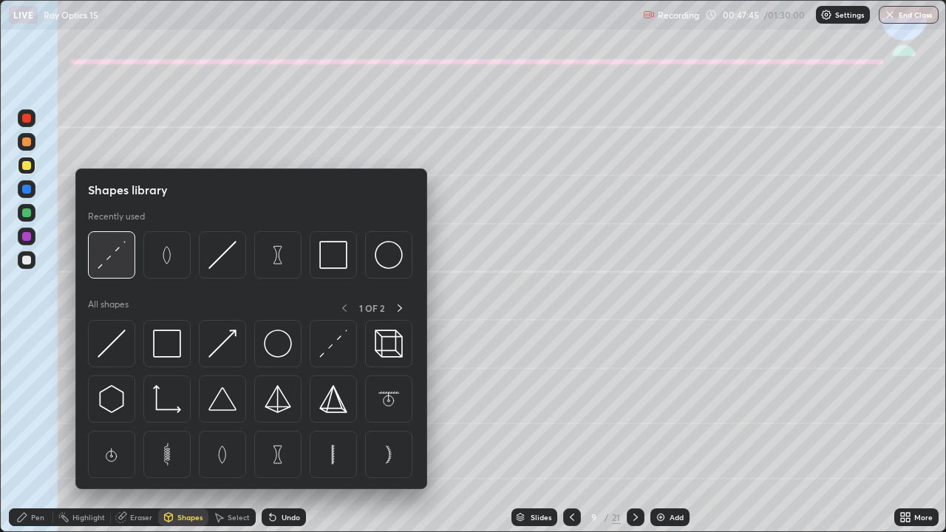
click at [108, 259] on img at bounding box center [112, 255] width 28 height 28
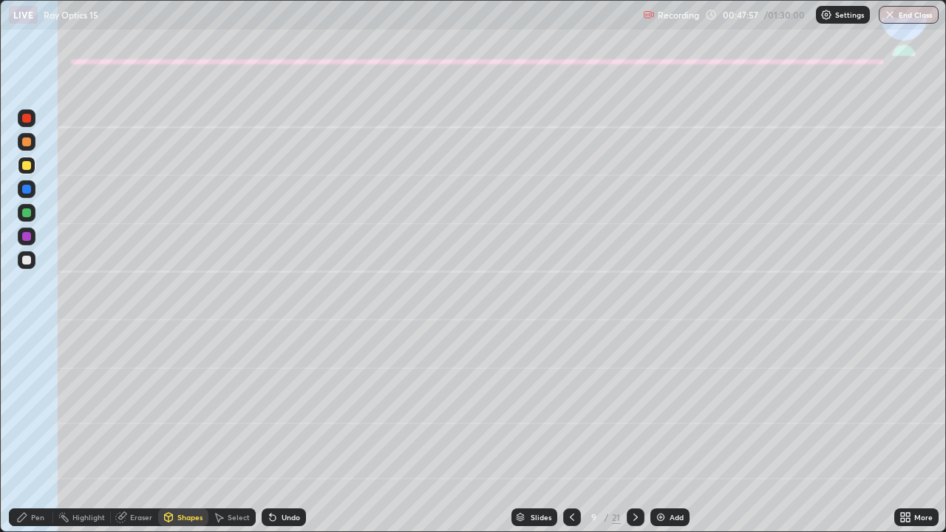
click at [22, 217] on div at bounding box center [27, 213] width 18 height 18
click at [31, 437] on div "Pen" at bounding box center [37, 517] width 13 height 7
click at [25, 263] on div at bounding box center [26, 260] width 9 height 9
click at [176, 437] on div "Shapes" at bounding box center [183, 517] width 50 height 18
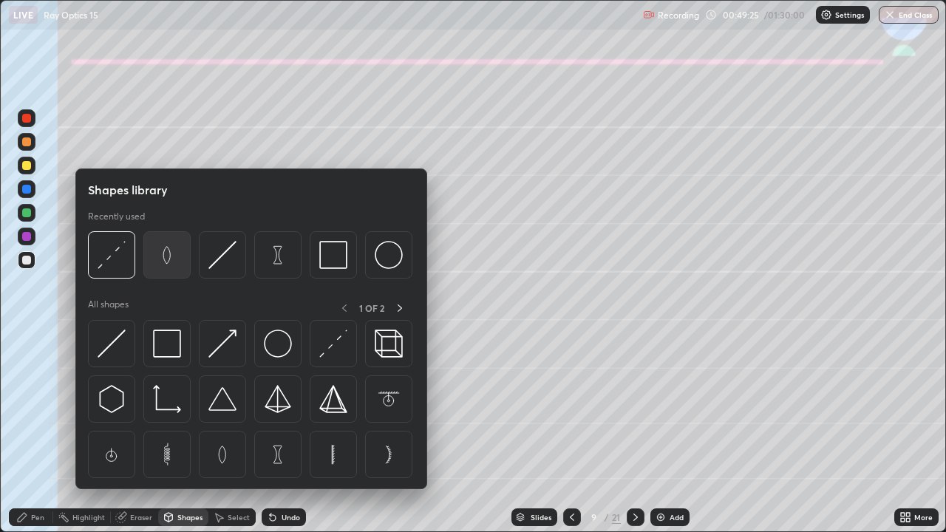
click at [170, 257] on img at bounding box center [167, 255] width 28 height 28
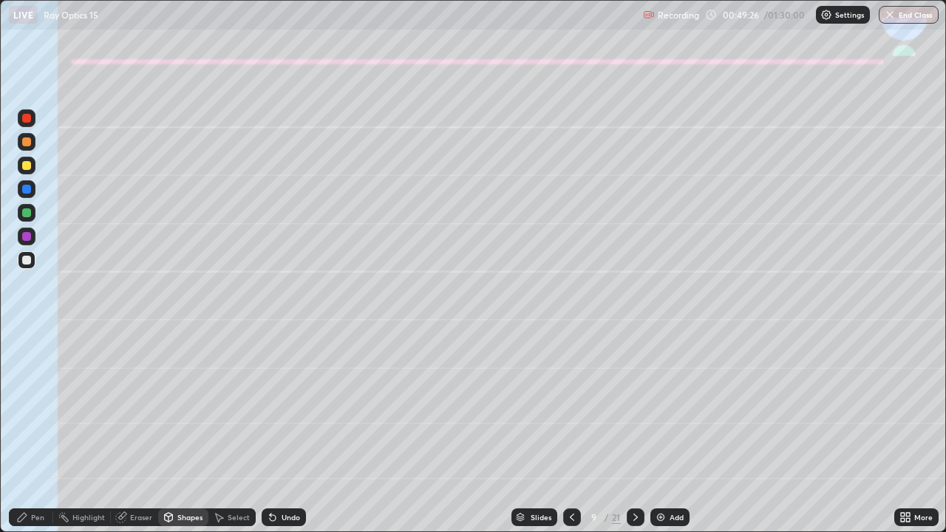
click at [27, 166] on div at bounding box center [26, 165] width 9 height 9
click at [182, 437] on div "Shapes" at bounding box center [189, 517] width 25 height 7
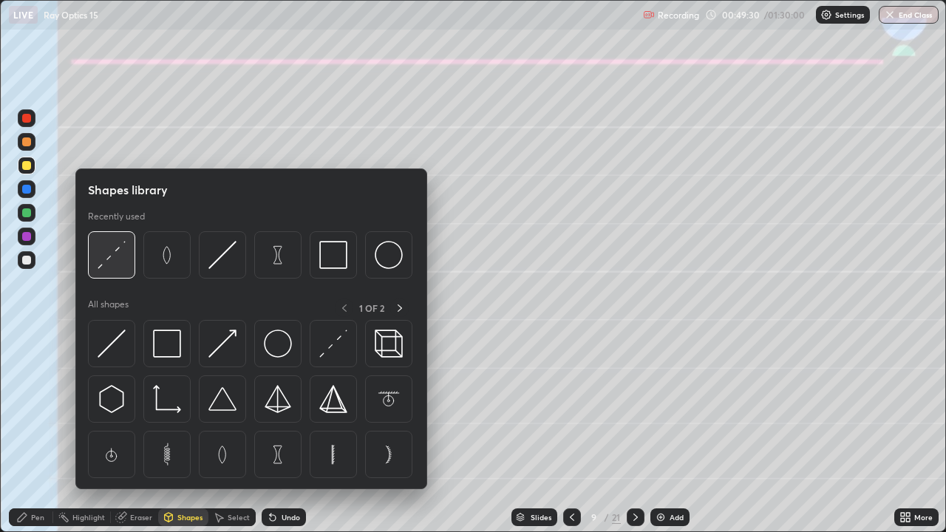
click at [118, 260] on img at bounding box center [112, 255] width 28 height 28
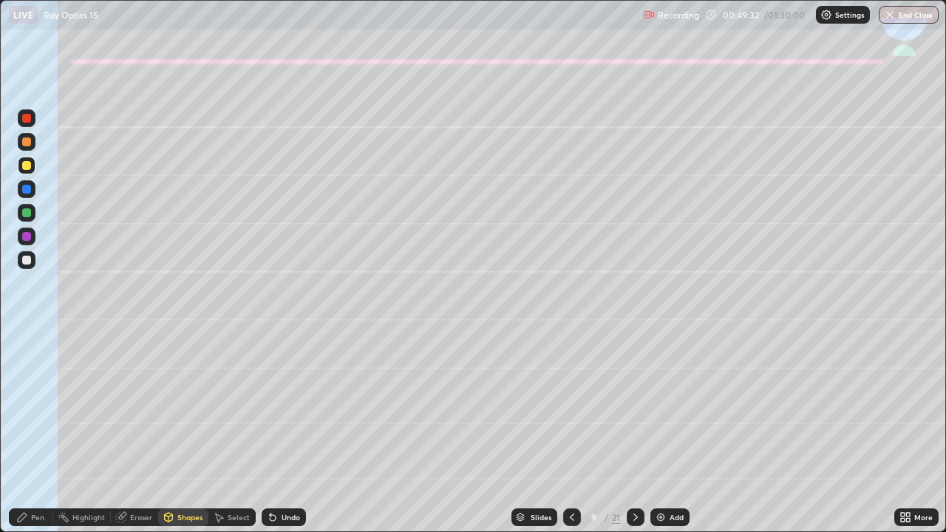
click at [283, 437] on div "Undo" at bounding box center [284, 517] width 44 height 18
click at [138, 437] on div "Eraser" at bounding box center [141, 517] width 22 height 7
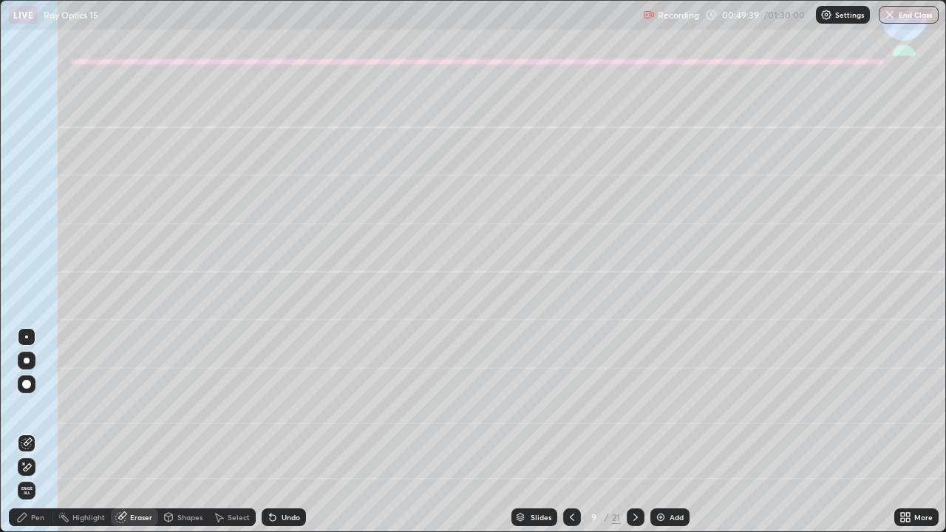
click at [34, 437] on div "Pen" at bounding box center [37, 517] width 13 height 7
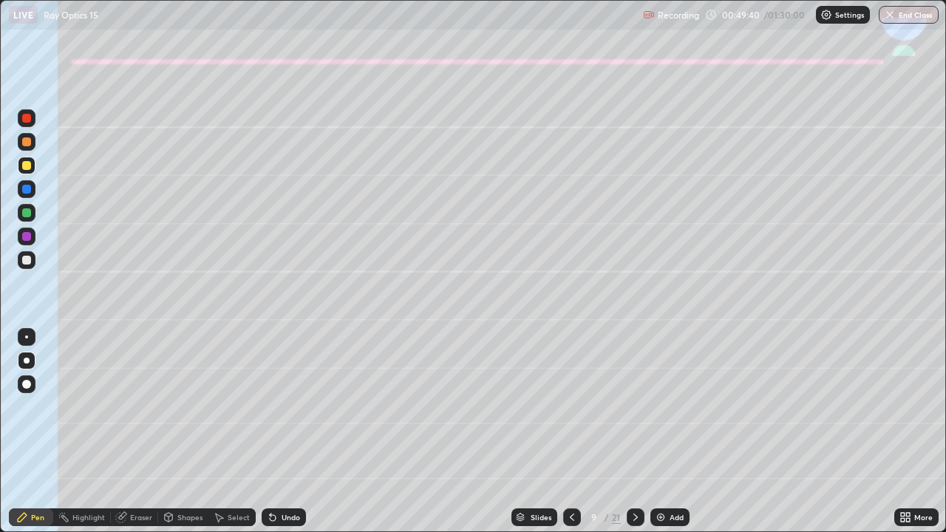
click at [27, 213] on div at bounding box center [26, 212] width 9 height 9
click at [282, 437] on div "Undo" at bounding box center [291, 517] width 18 height 7
click at [278, 437] on div "Undo" at bounding box center [284, 517] width 44 height 18
click at [275, 437] on icon at bounding box center [273, 517] width 12 height 12
click at [282, 437] on div "Undo" at bounding box center [291, 517] width 18 height 7
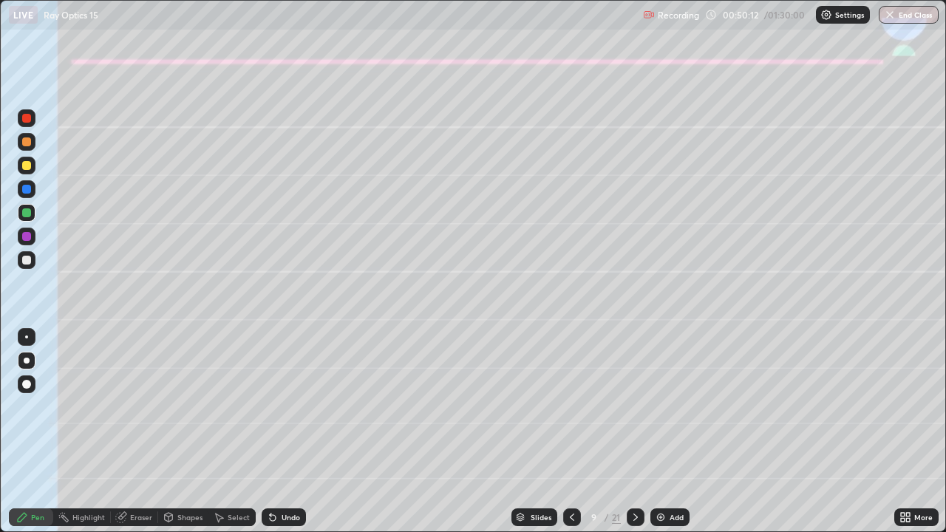
click at [275, 437] on icon at bounding box center [273, 517] width 12 height 12
click at [272, 437] on icon at bounding box center [273, 517] width 12 height 12
click at [270, 437] on icon at bounding box center [273, 518] width 6 height 6
click at [27, 267] on div at bounding box center [27, 260] width 18 height 18
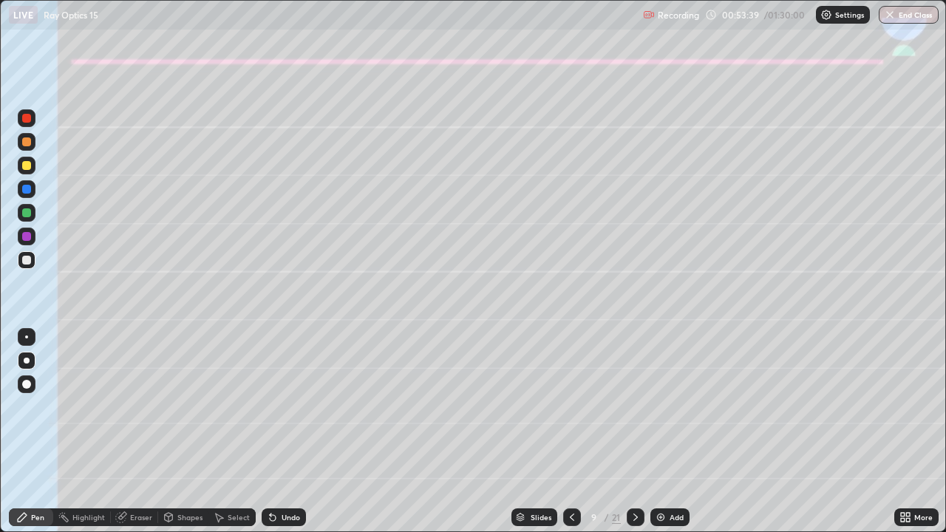
click at [568, 437] on icon at bounding box center [572, 517] width 12 height 12
click at [632, 437] on icon at bounding box center [636, 517] width 12 height 12
click at [634, 437] on icon at bounding box center [636, 517] width 12 height 12
click at [25, 168] on div at bounding box center [26, 165] width 9 height 9
click at [29, 196] on div at bounding box center [27, 189] width 18 height 18
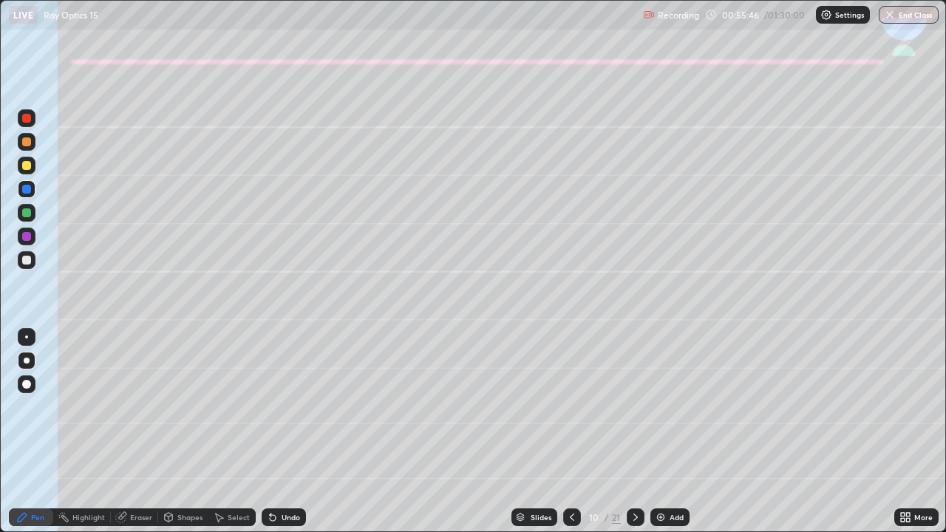
click at [289, 437] on div "Undo" at bounding box center [291, 517] width 18 height 7
click at [290, 437] on div "Undo" at bounding box center [284, 517] width 44 height 18
click at [289, 437] on div "Undo" at bounding box center [284, 517] width 44 height 18
click at [282, 437] on div "Undo" at bounding box center [291, 517] width 18 height 7
click at [24, 232] on div at bounding box center [26, 236] width 9 height 9
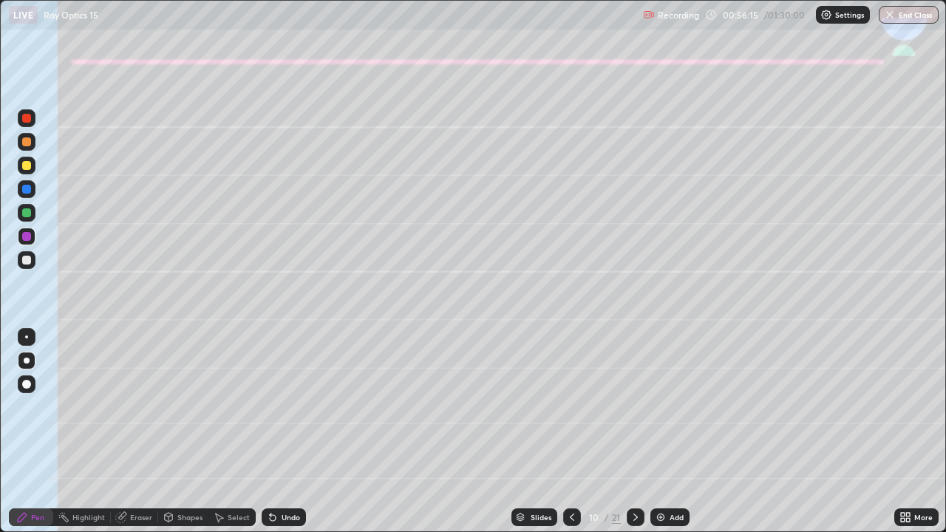
click at [185, 437] on div "Shapes" at bounding box center [183, 517] width 50 height 18
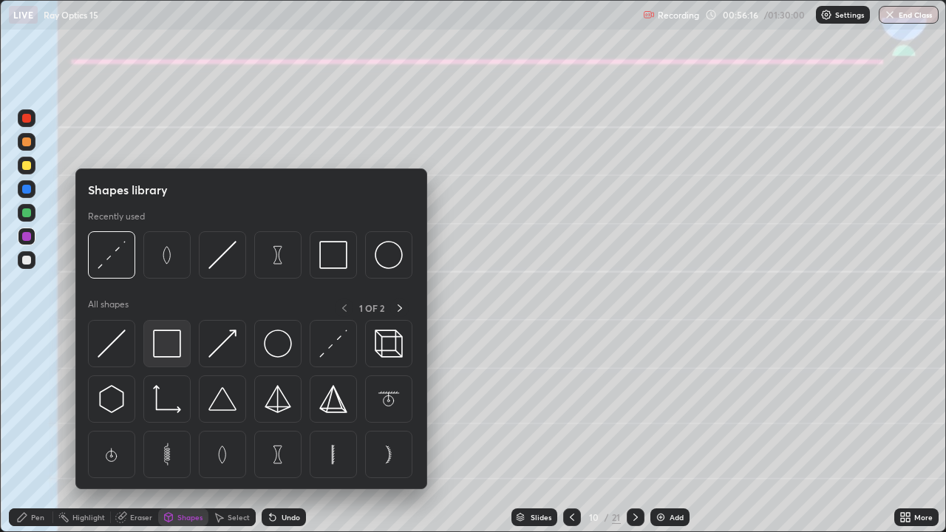
click at [164, 341] on img at bounding box center [167, 344] width 28 height 28
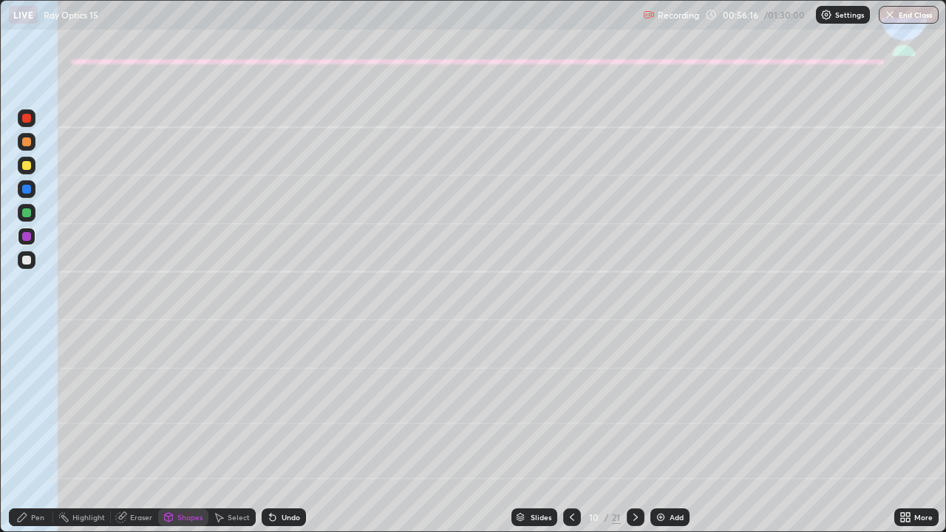
click at [24, 258] on div at bounding box center [26, 260] width 9 height 9
click at [21, 260] on div at bounding box center [27, 260] width 18 height 18
click at [267, 437] on icon at bounding box center [273, 517] width 12 height 12
click at [28, 437] on div "Pen" at bounding box center [31, 517] width 44 height 18
click at [282, 437] on div "Undo" at bounding box center [291, 517] width 18 height 7
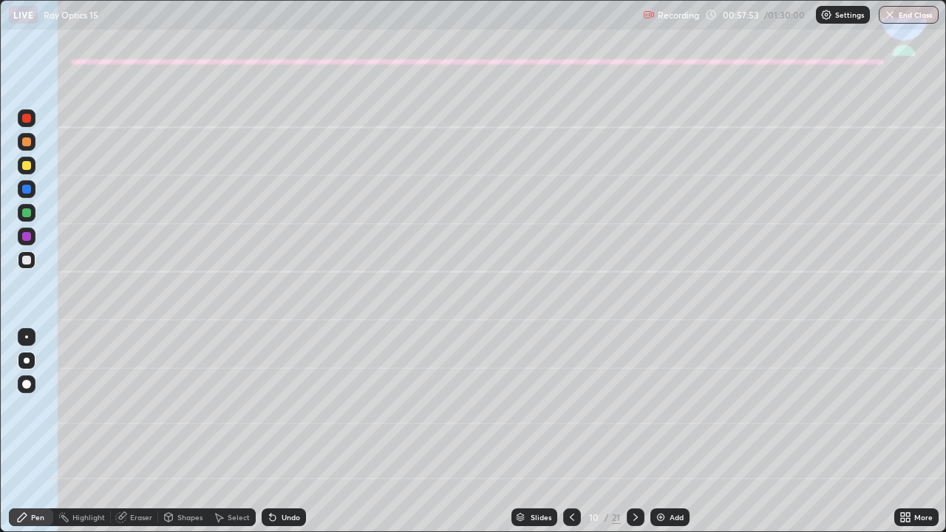
click at [278, 437] on div "Undo" at bounding box center [284, 517] width 44 height 18
click at [184, 437] on div "Shapes" at bounding box center [189, 517] width 25 height 7
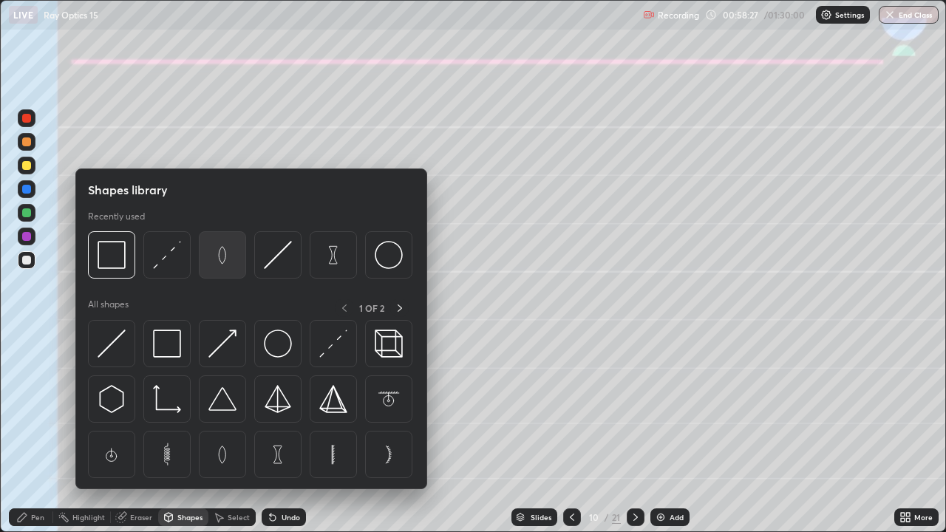
click at [223, 261] on img at bounding box center [222, 255] width 28 height 28
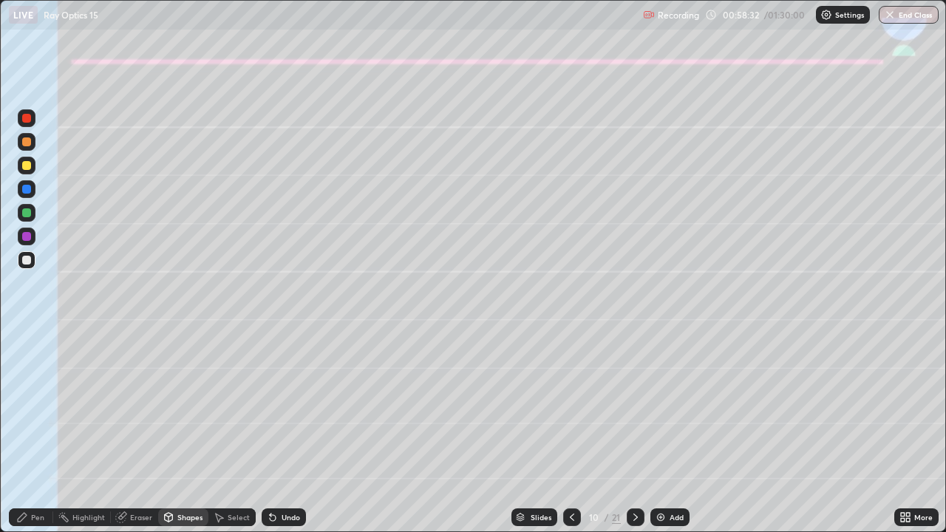
click at [183, 437] on div "Shapes" at bounding box center [189, 517] width 25 height 7
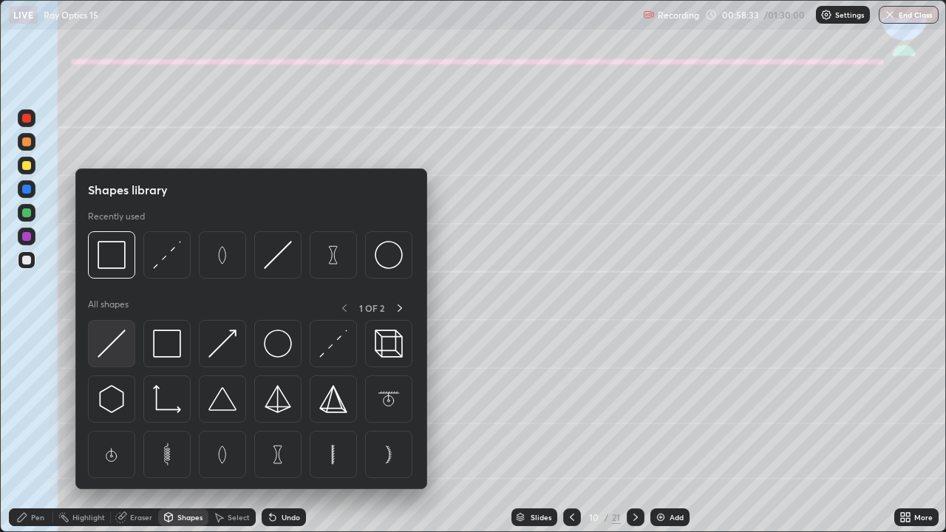
click at [118, 339] on img at bounding box center [112, 344] width 28 height 28
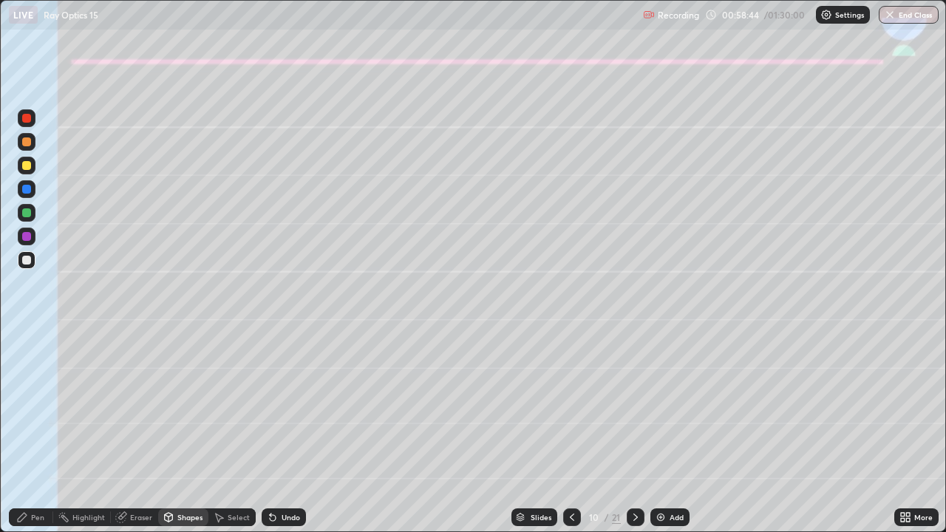
click at [24, 262] on div at bounding box center [26, 260] width 9 height 9
click at [38, 437] on div "Pen" at bounding box center [31, 517] width 44 height 18
click at [288, 437] on div "Undo" at bounding box center [291, 517] width 18 height 7
click at [190, 437] on div "Shapes" at bounding box center [189, 517] width 25 height 7
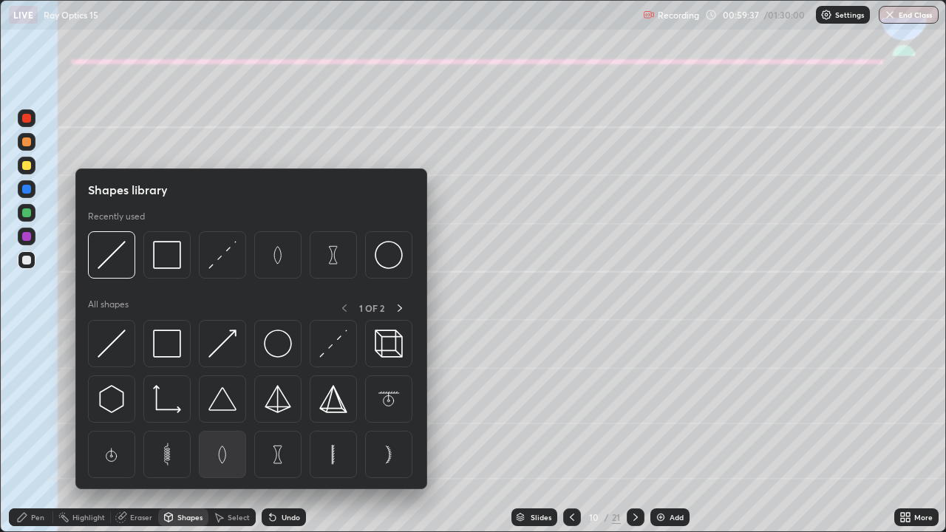
click at [219, 437] on img at bounding box center [222, 454] width 28 height 28
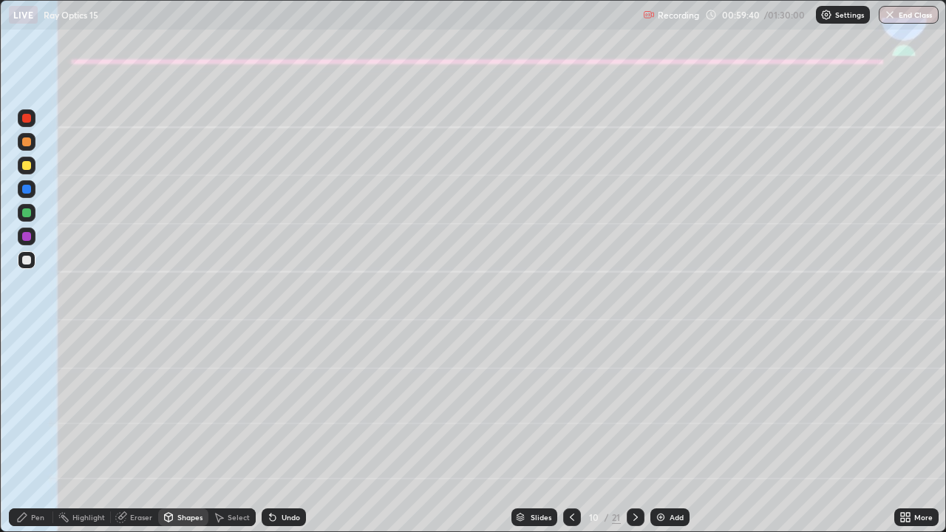
click at [185, 437] on div "Shapes" at bounding box center [189, 517] width 25 height 7
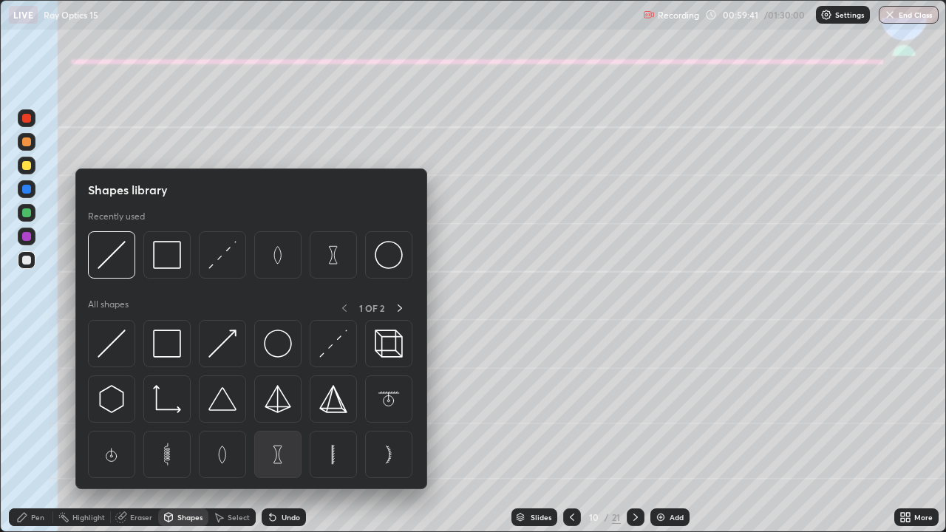
click at [276, 437] on img at bounding box center [278, 454] width 28 height 28
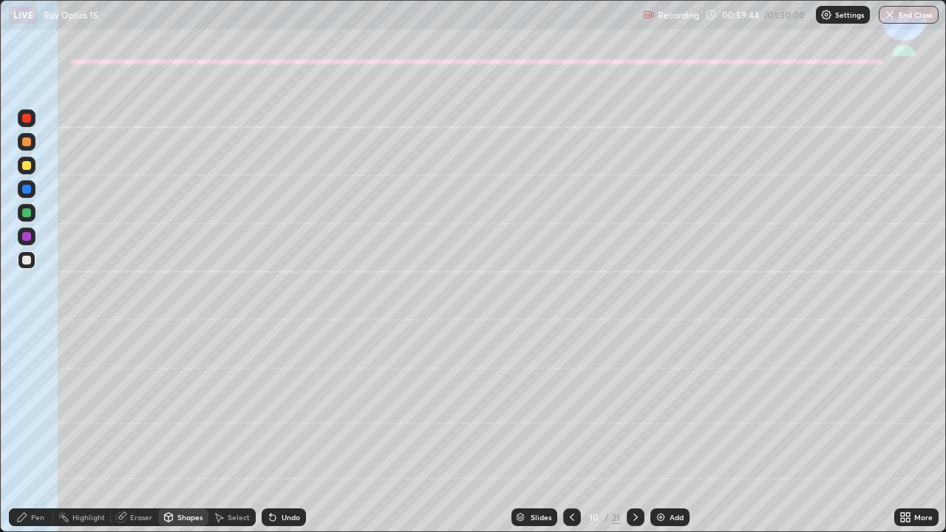
click at [183, 437] on div "Shapes" at bounding box center [189, 517] width 25 height 7
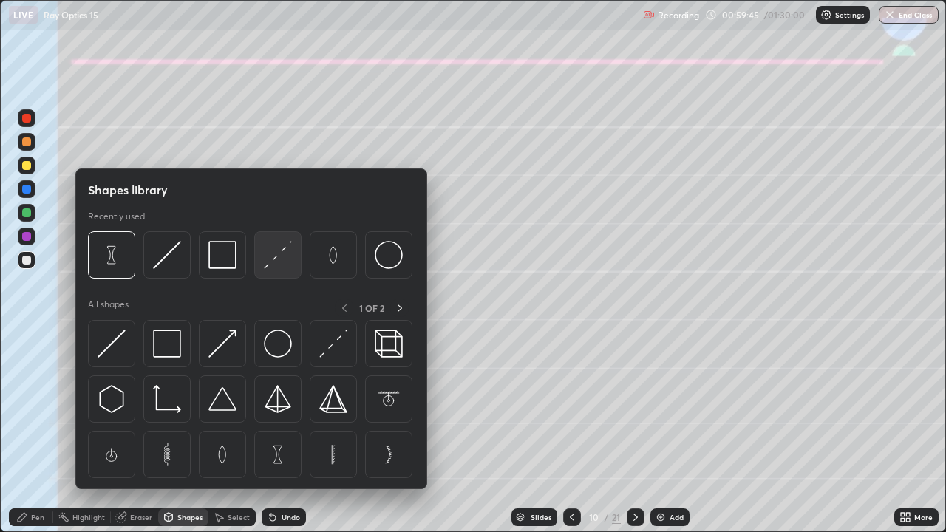
click at [273, 262] on img at bounding box center [278, 255] width 28 height 28
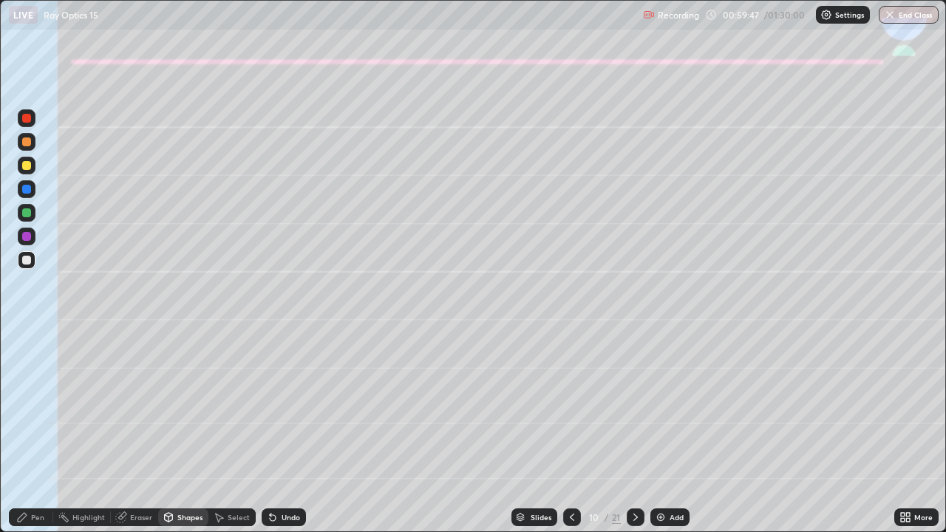
click at [197, 437] on div "Shapes" at bounding box center [183, 517] width 50 height 18
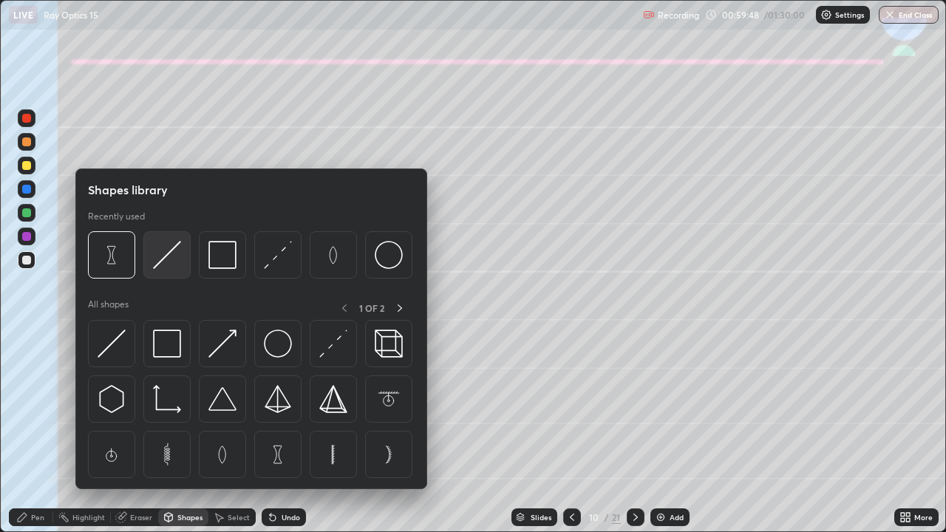
click at [171, 255] on img at bounding box center [167, 255] width 28 height 28
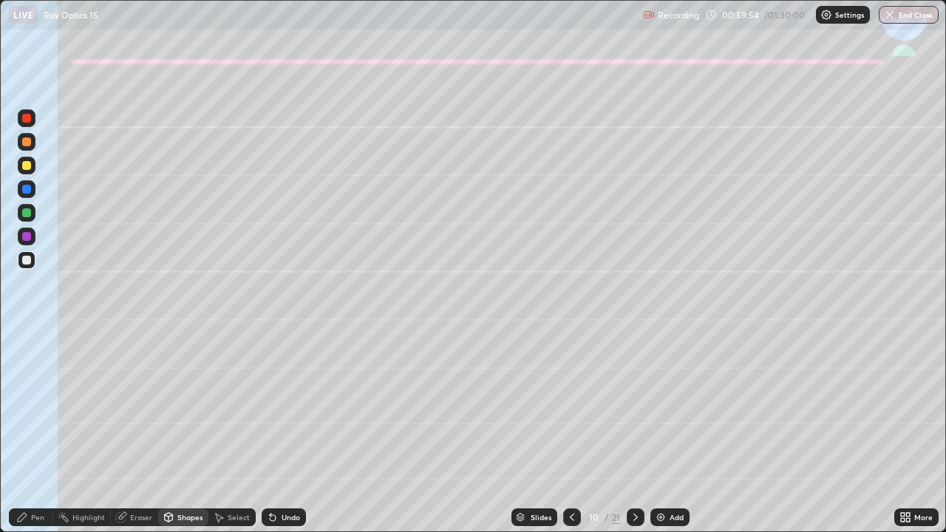
click at [31, 437] on div "Pen" at bounding box center [37, 517] width 13 height 7
click at [282, 437] on div "Undo" at bounding box center [291, 517] width 18 height 7
click at [276, 437] on icon at bounding box center [273, 517] width 12 height 12
click at [285, 437] on div "Undo" at bounding box center [291, 517] width 18 height 7
click at [276, 437] on icon at bounding box center [273, 517] width 12 height 12
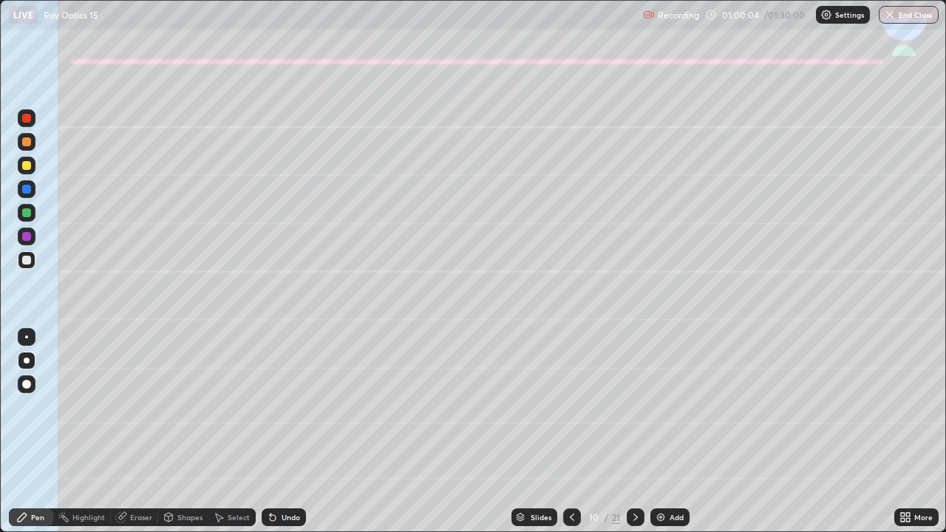
click at [282, 437] on div "Undo" at bounding box center [291, 517] width 18 height 7
click at [175, 437] on div "Shapes" at bounding box center [183, 517] width 50 height 18
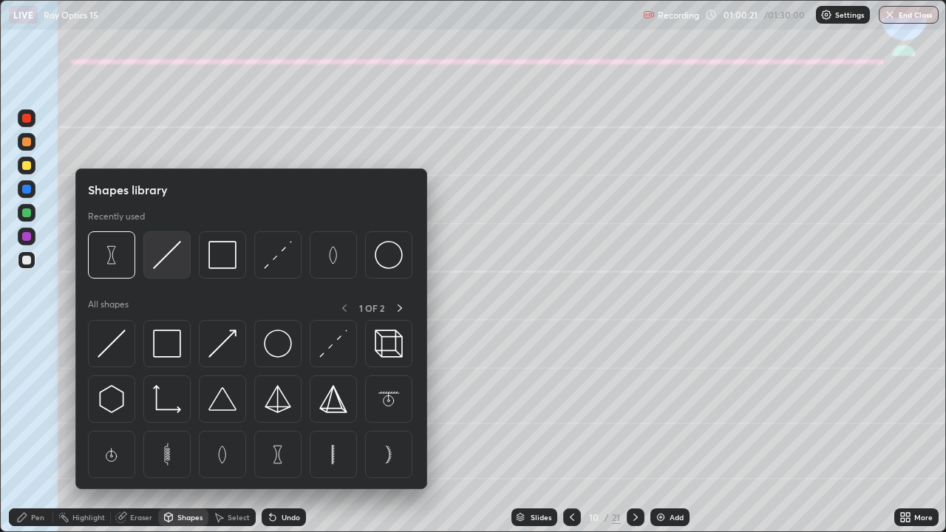
click at [158, 267] on img at bounding box center [167, 255] width 28 height 28
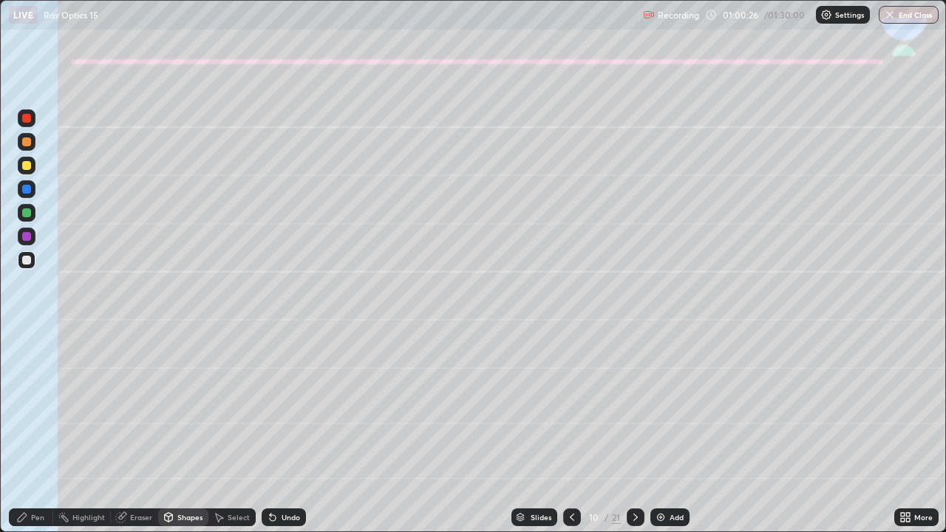
click at [287, 437] on div "Undo" at bounding box center [291, 517] width 18 height 7
click at [186, 437] on div "Shapes" at bounding box center [183, 517] width 50 height 18
click at [633, 437] on icon at bounding box center [636, 517] width 12 height 12
click at [21, 437] on div "Pen" at bounding box center [31, 517] width 44 height 18
click at [185, 437] on div "Shapes" at bounding box center [189, 517] width 25 height 7
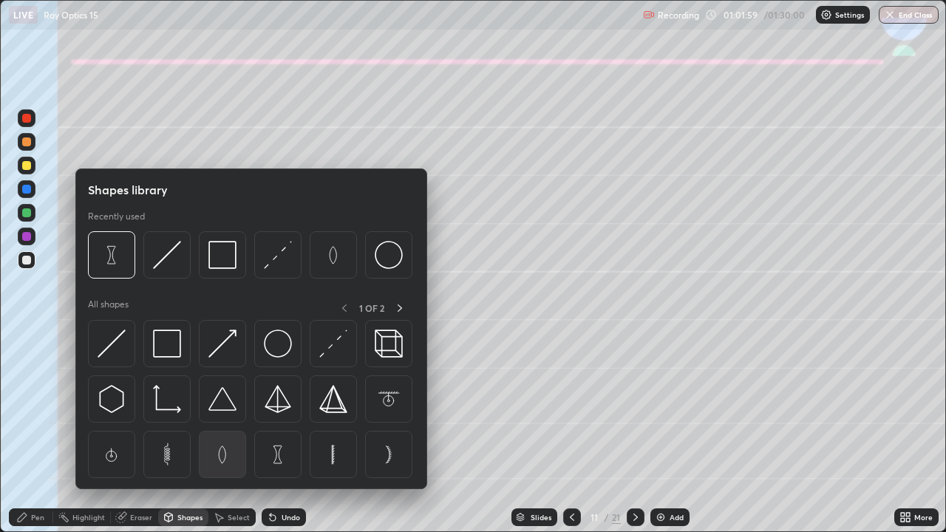
click at [223, 437] on img at bounding box center [222, 454] width 28 height 28
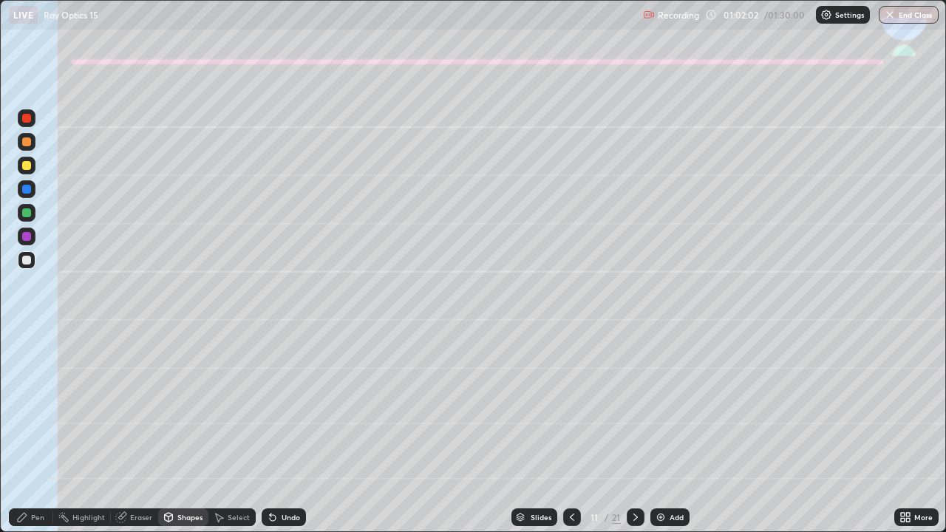
click at [188, 437] on div "Shapes" at bounding box center [189, 517] width 25 height 7
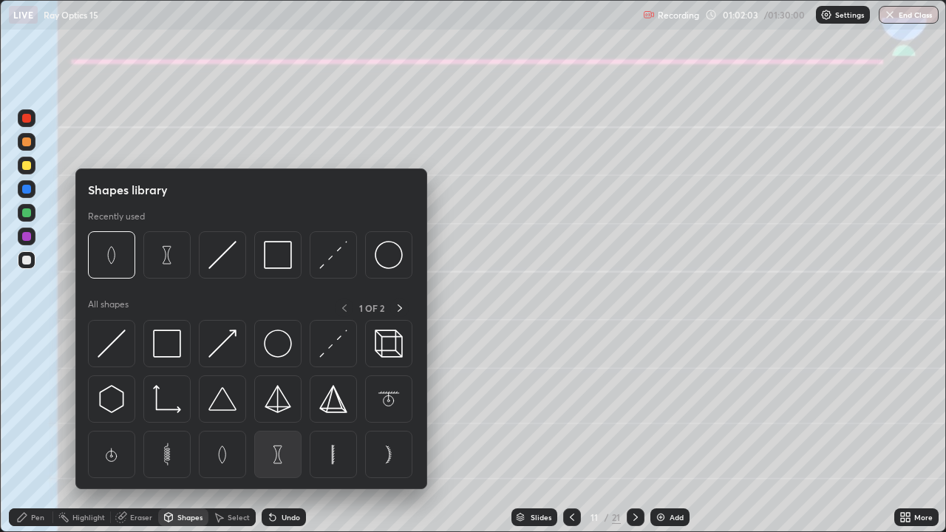
click at [279, 437] on img at bounding box center [278, 454] width 28 height 28
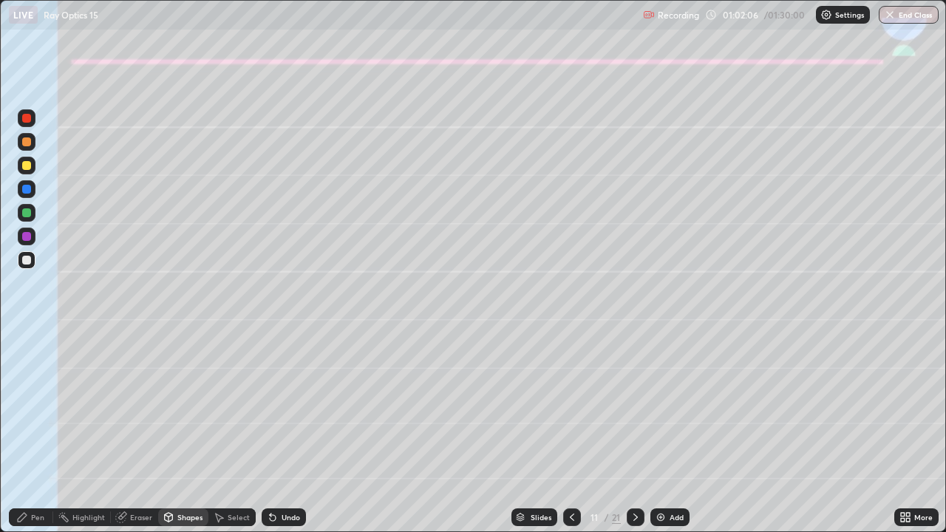
click at [182, 437] on div "Shapes" at bounding box center [189, 517] width 25 height 7
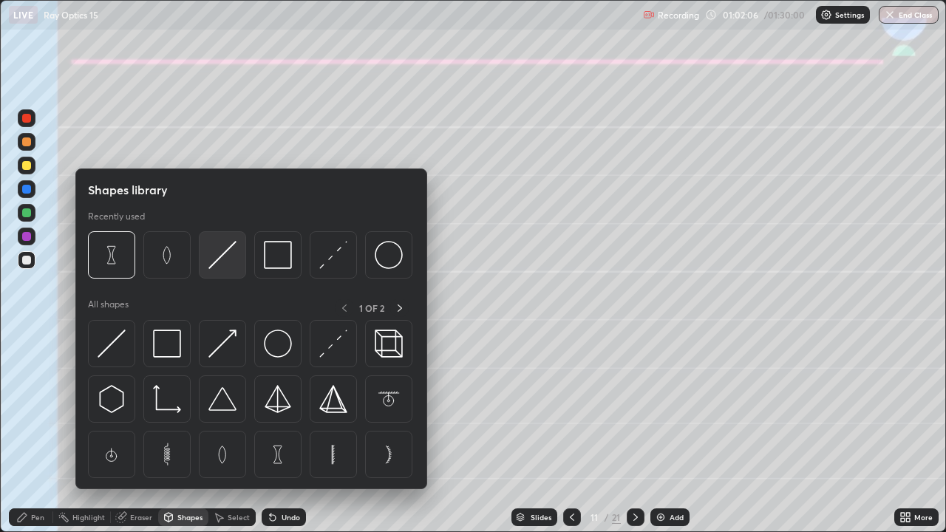
click at [218, 259] on img at bounding box center [222, 255] width 28 height 28
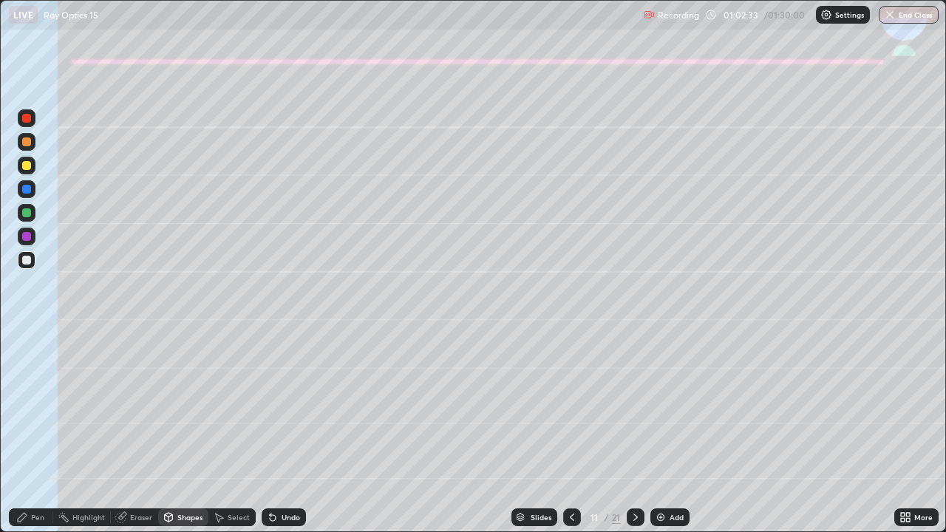
click at [570, 437] on icon at bounding box center [572, 517] width 4 height 7
click at [571, 437] on icon at bounding box center [572, 517] width 4 height 7
click at [193, 437] on div "Shapes" at bounding box center [189, 517] width 25 height 7
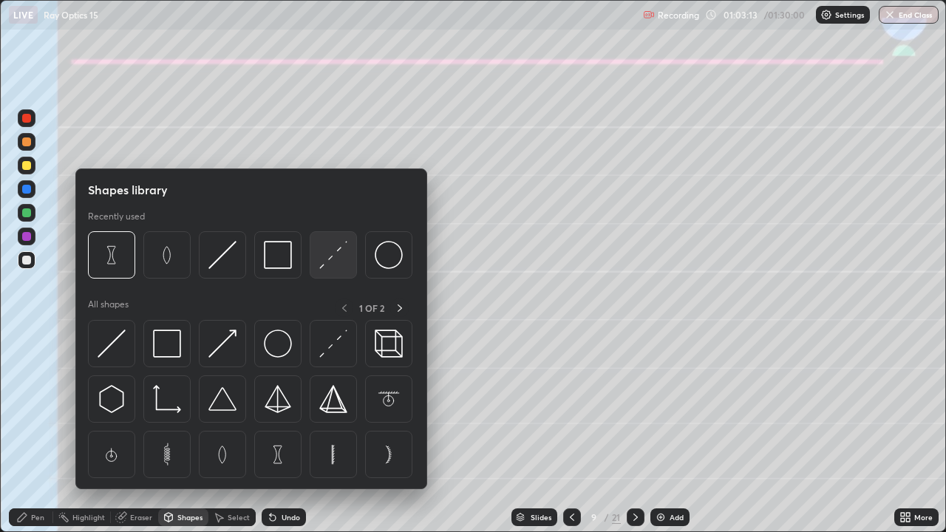
click at [330, 262] on img at bounding box center [333, 255] width 28 height 28
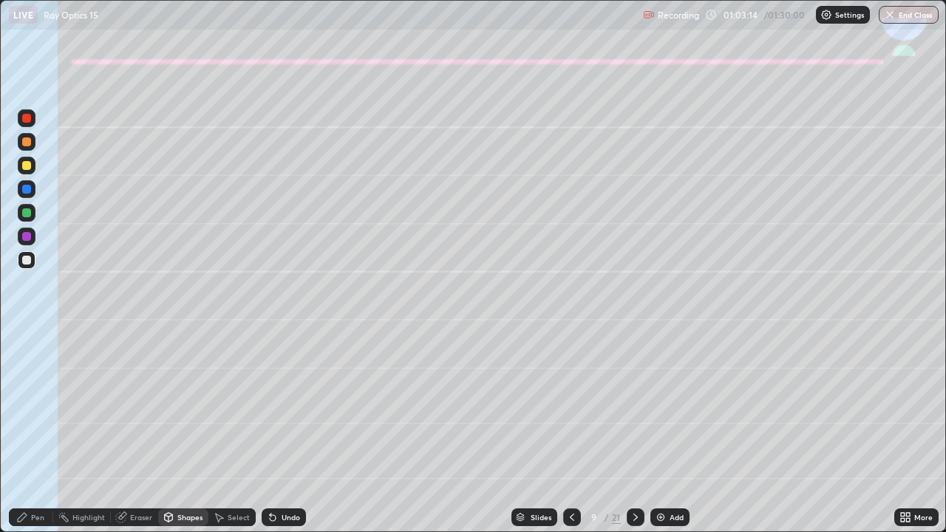
click at [27, 214] on div at bounding box center [26, 212] width 9 height 9
click at [22, 164] on div at bounding box center [26, 165] width 9 height 9
click at [185, 437] on div "Shapes" at bounding box center [189, 517] width 25 height 7
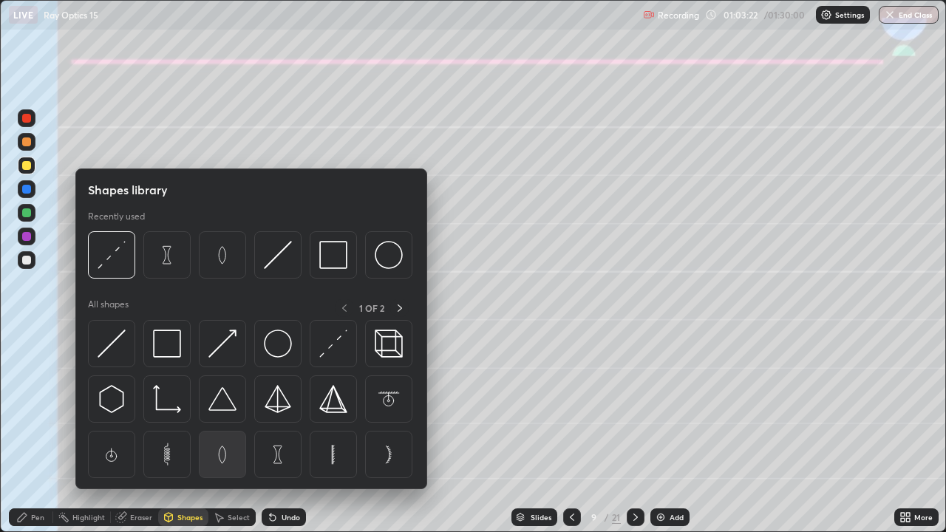
click at [226, 437] on img at bounding box center [222, 454] width 28 height 28
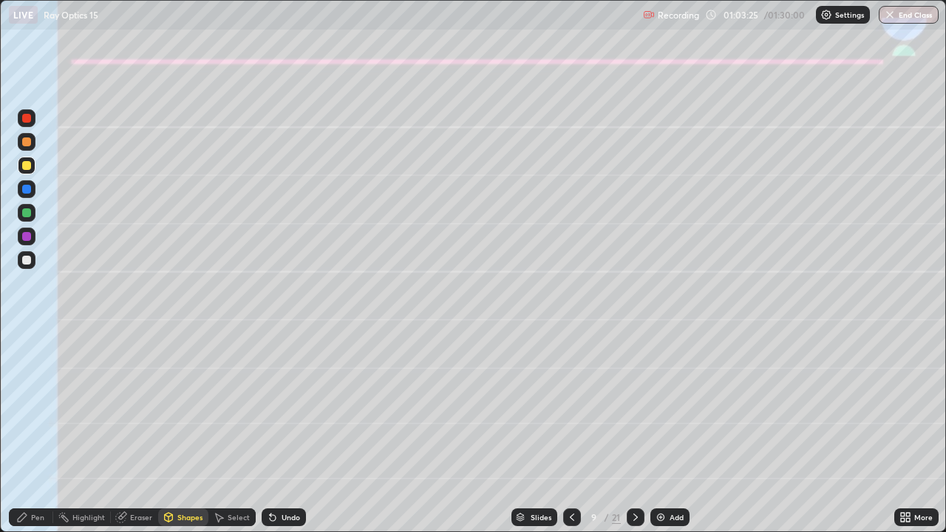
click at [29, 437] on div "Pen" at bounding box center [31, 517] width 44 height 18
click at [185, 437] on div "Shapes" at bounding box center [189, 517] width 25 height 7
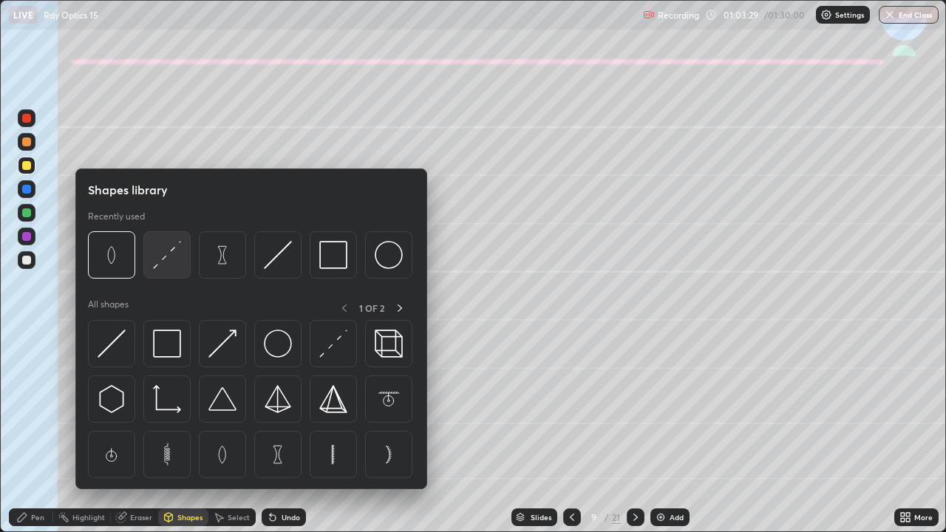
click at [163, 263] on img at bounding box center [167, 255] width 28 height 28
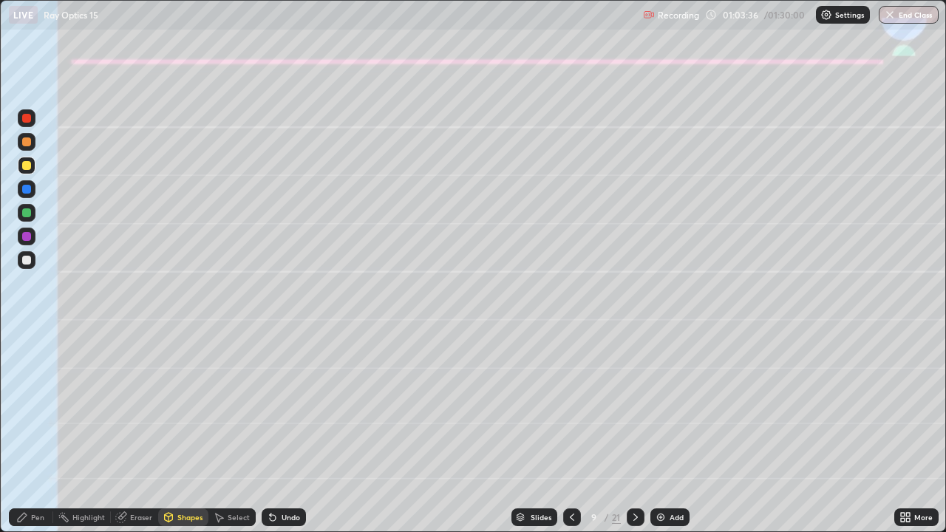
click at [33, 437] on div "Pen" at bounding box center [37, 517] width 13 height 7
click at [22, 263] on div at bounding box center [26, 260] width 9 height 9
click at [290, 437] on div "Undo" at bounding box center [291, 517] width 18 height 7
click at [287, 437] on div "Undo" at bounding box center [291, 517] width 18 height 7
click at [285, 437] on div "Undo" at bounding box center [291, 517] width 18 height 7
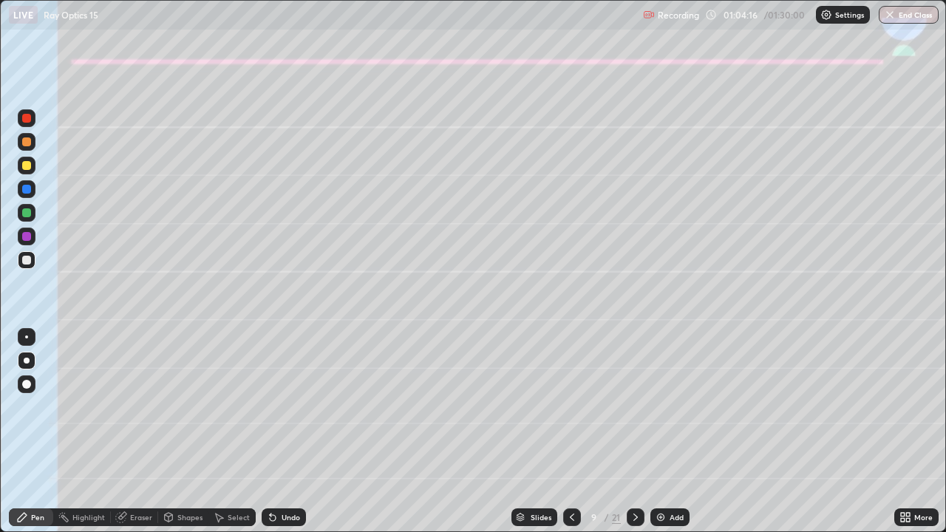
click at [282, 437] on div "Undo" at bounding box center [291, 517] width 18 height 7
click at [574, 437] on div at bounding box center [572, 517] width 18 height 18
click at [633, 437] on icon at bounding box center [636, 517] width 12 height 12
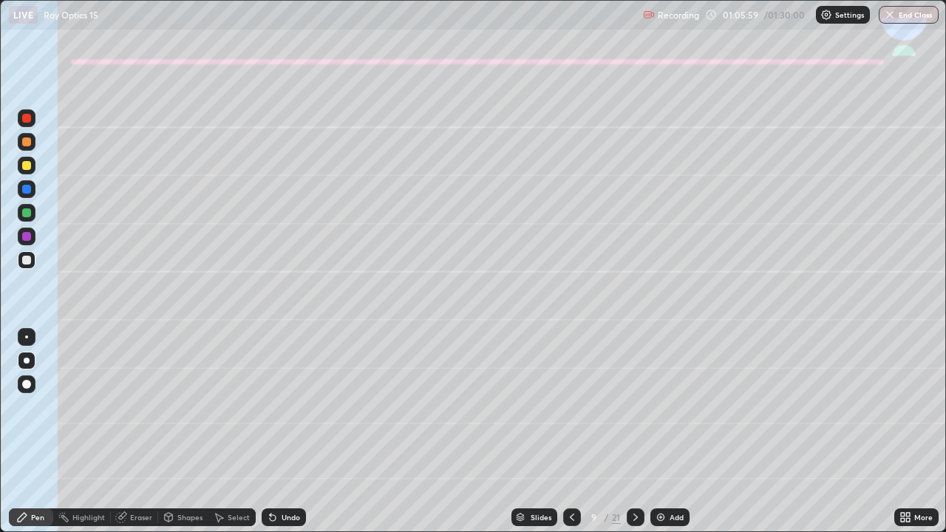
click at [630, 437] on icon at bounding box center [636, 517] width 12 height 12
click at [635, 437] on icon at bounding box center [636, 517] width 12 height 12
click at [198, 437] on div "Shapes" at bounding box center [189, 517] width 25 height 7
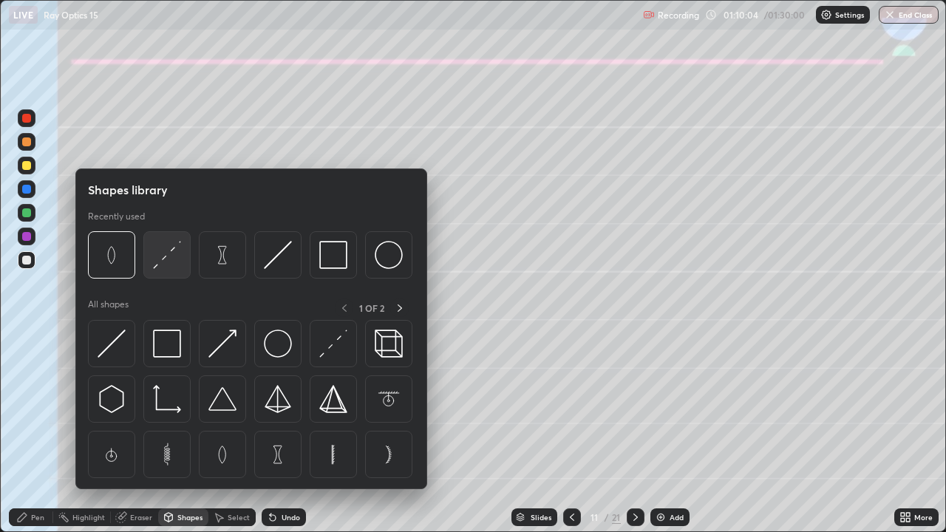
click at [164, 262] on img at bounding box center [167, 255] width 28 height 28
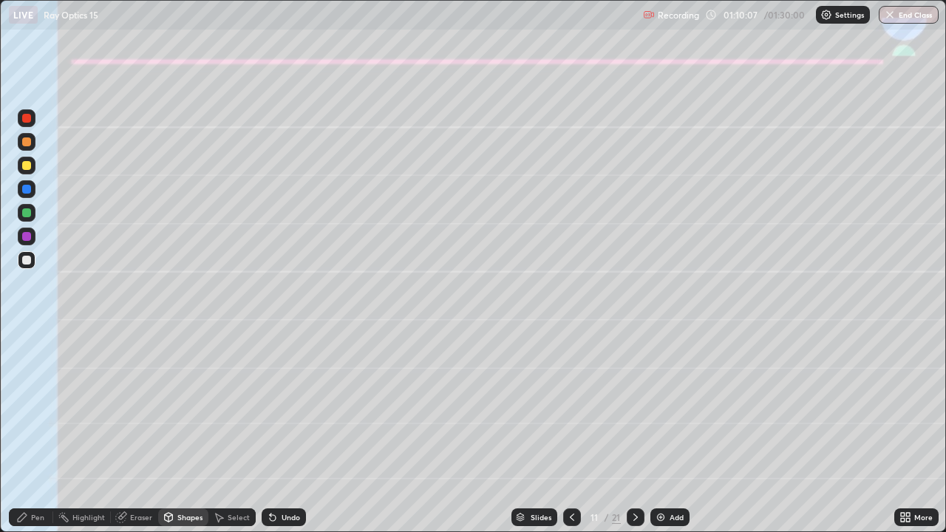
click at [25, 167] on div at bounding box center [26, 165] width 9 height 9
click at [293, 437] on div "Undo" at bounding box center [291, 517] width 18 height 7
click at [290, 437] on div "Undo" at bounding box center [291, 517] width 18 height 7
click at [47, 437] on div "Pen" at bounding box center [31, 517] width 44 height 18
click at [285, 437] on div "Undo" at bounding box center [284, 517] width 44 height 18
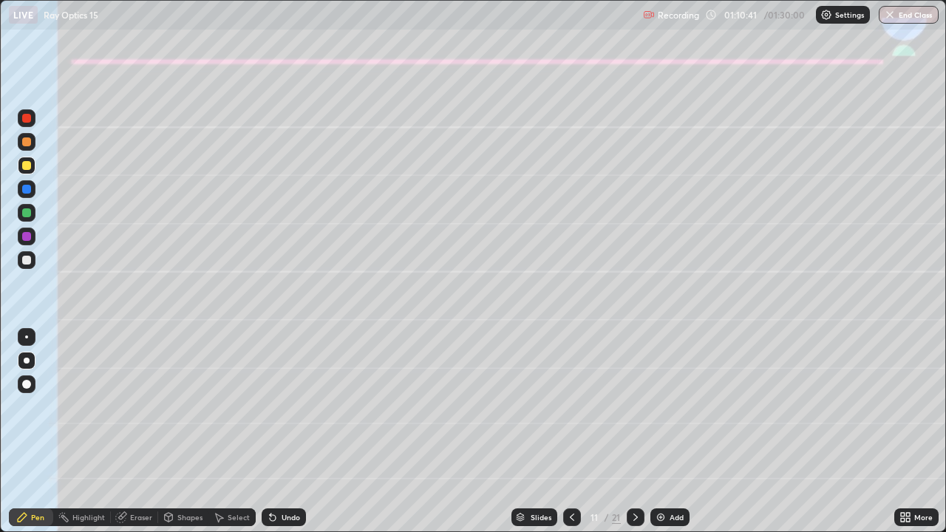
click at [284, 437] on div "Undo" at bounding box center [291, 517] width 18 height 7
click at [290, 437] on div "Undo" at bounding box center [291, 517] width 18 height 7
click at [287, 437] on div "Undo" at bounding box center [284, 517] width 44 height 18
click at [284, 437] on div "Undo" at bounding box center [284, 517] width 44 height 18
click at [288, 437] on div "Undo" at bounding box center [291, 517] width 18 height 7
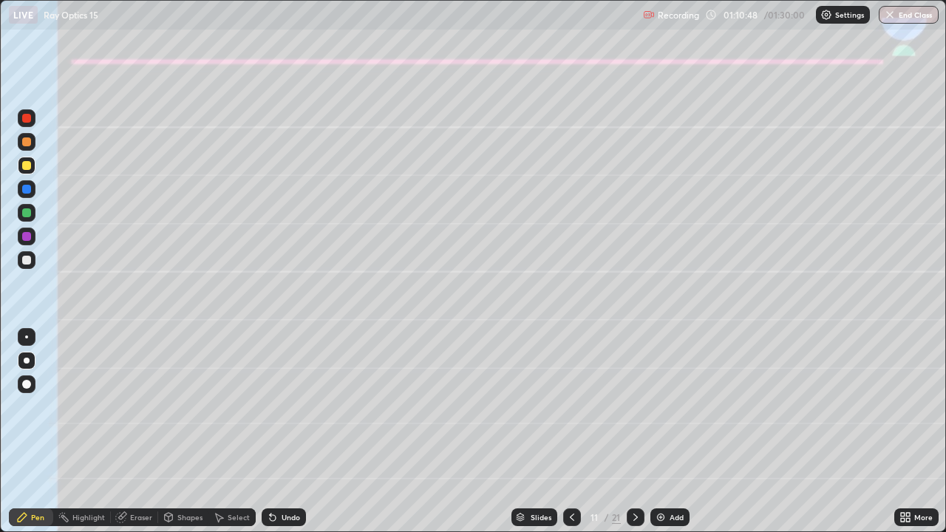
click at [30, 259] on div at bounding box center [26, 260] width 9 height 9
click at [634, 437] on icon at bounding box center [636, 517] width 12 height 12
click at [33, 169] on div at bounding box center [27, 166] width 18 height 18
click at [188, 437] on div "Shapes" at bounding box center [189, 517] width 25 height 7
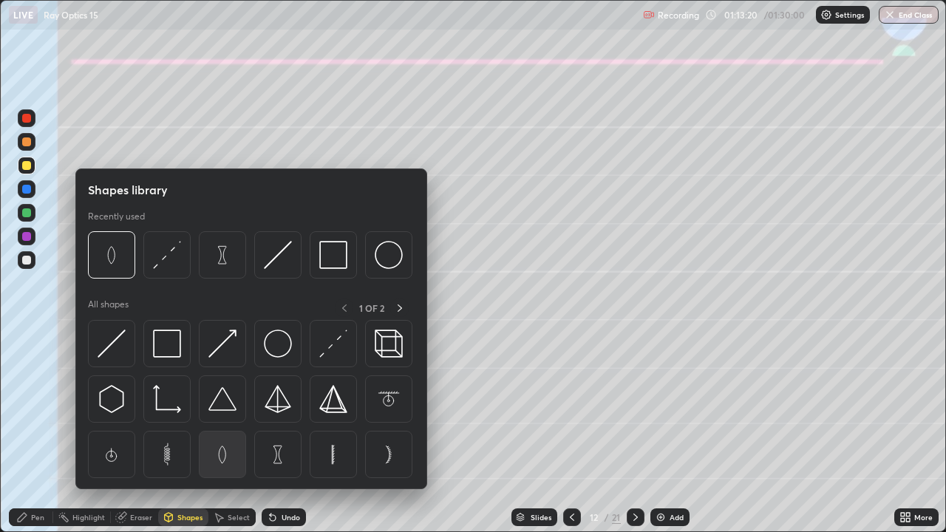
click at [223, 437] on img at bounding box center [222, 454] width 28 height 28
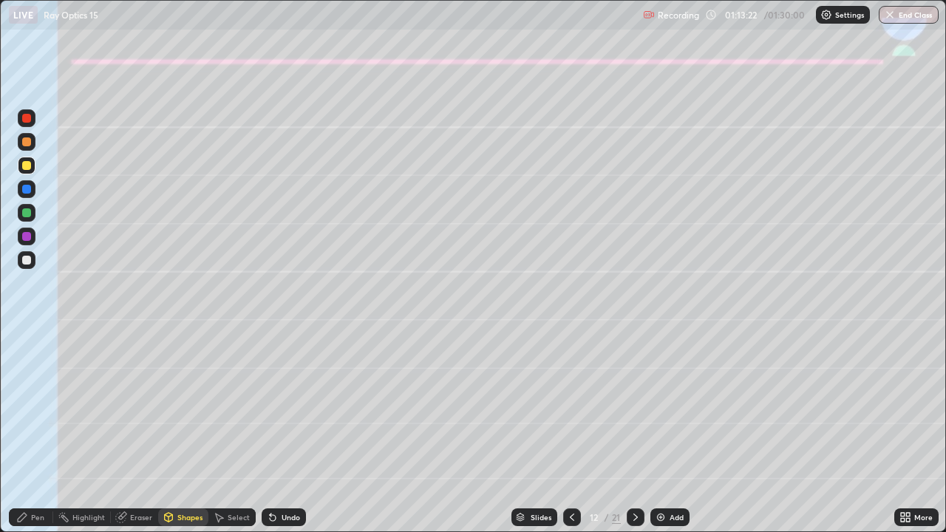
click at [30, 217] on div at bounding box center [27, 213] width 18 height 18
click at [183, 437] on div "Shapes" at bounding box center [189, 517] width 25 height 7
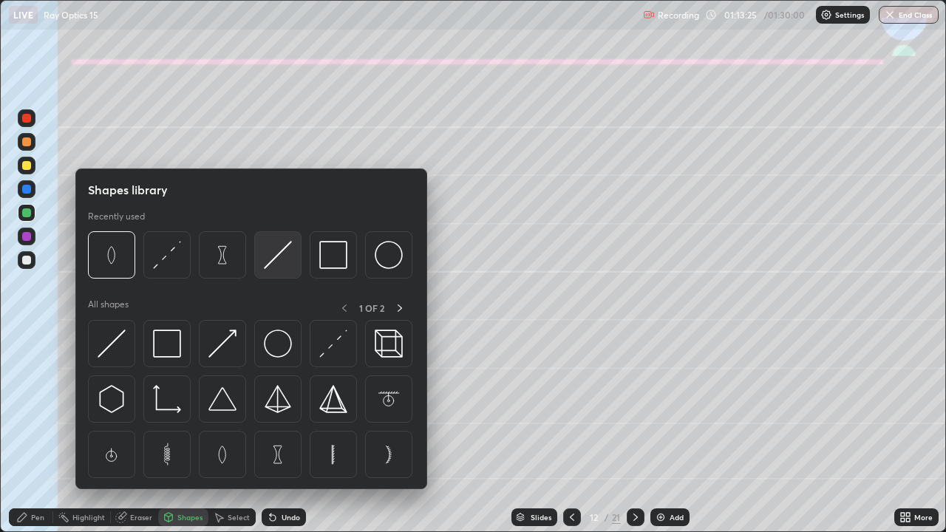
click at [269, 260] on img at bounding box center [278, 255] width 28 height 28
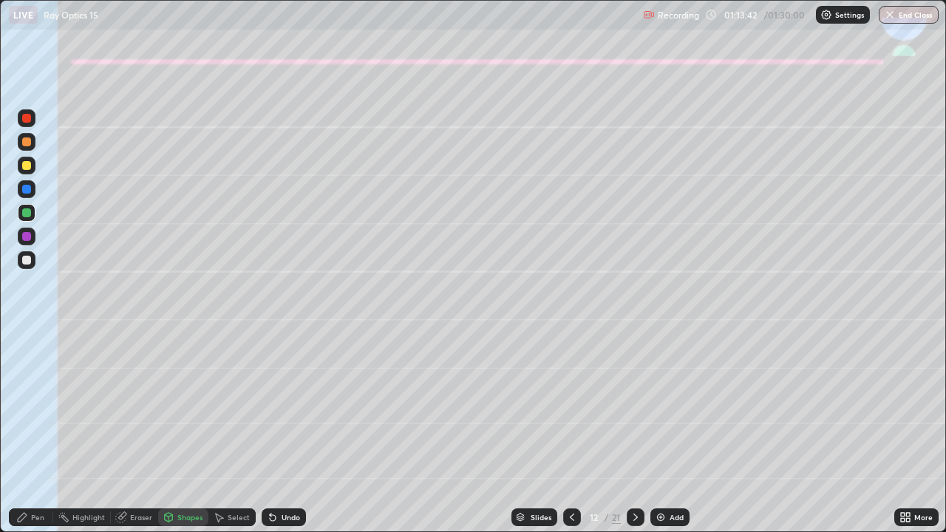
click at [25, 437] on icon at bounding box center [22, 517] width 12 height 12
click at [19, 257] on div at bounding box center [27, 260] width 18 height 18
click at [27, 235] on div at bounding box center [26, 236] width 9 height 9
click at [284, 437] on div "Undo" at bounding box center [291, 517] width 18 height 7
click at [287, 437] on div "Undo" at bounding box center [291, 517] width 18 height 7
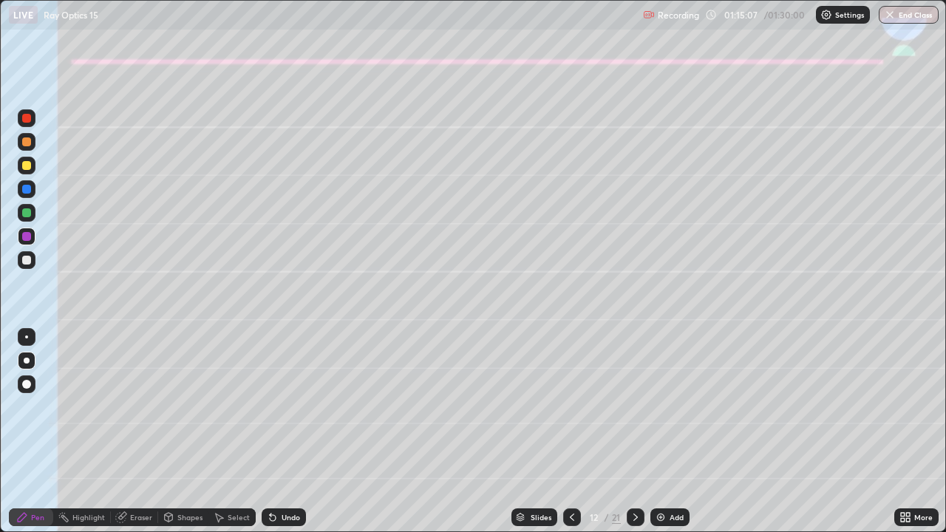
click at [290, 437] on div "Undo" at bounding box center [284, 517] width 44 height 18
click at [288, 437] on div "Undo" at bounding box center [284, 517] width 44 height 18
click at [287, 437] on div "Undo" at bounding box center [284, 517] width 44 height 18
click at [290, 437] on div "Undo" at bounding box center [284, 517] width 44 height 18
click at [288, 437] on div "Undo" at bounding box center [284, 517] width 44 height 18
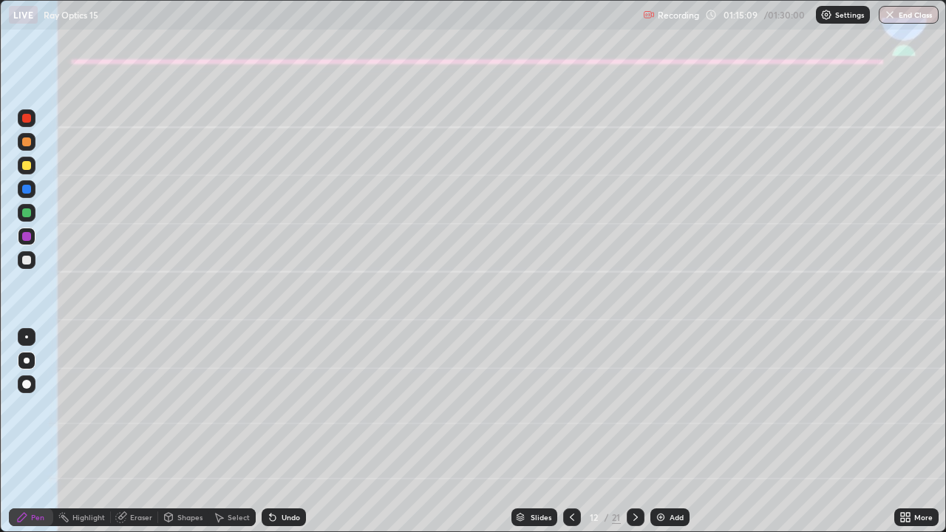
click at [285, 437] on div "Undo" at bounding box center [291, 517] width 18 height 7
click at [287, 437] on div "Undo" at bounding box center [291, 517] width 18 height 7
click at [284, 437] on div "Undo" at bounding box center [284, 517] width 44 height 18
click at [916, 15] on button "End Class" at bounding box center [909, 15] width 60 height 18
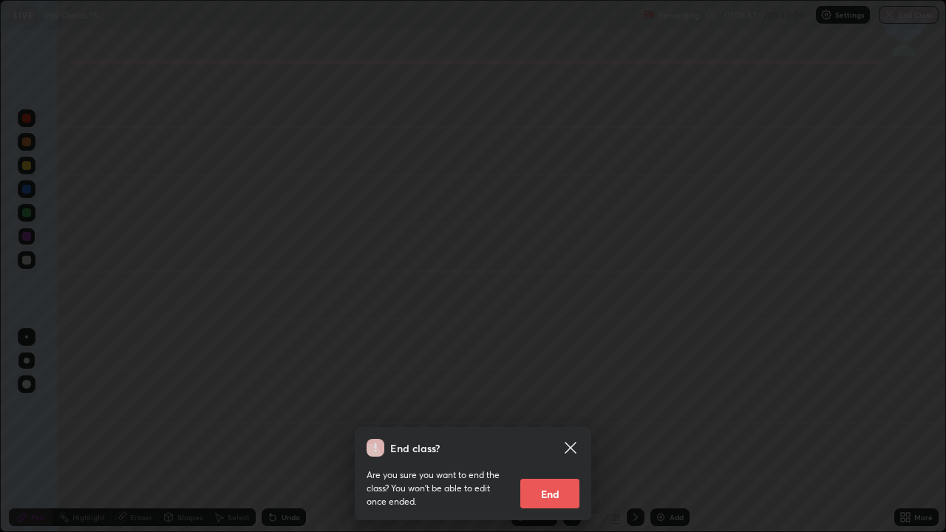
click at [564, 437] on button "End" at bounding box center [549, 494] width 59 height 30
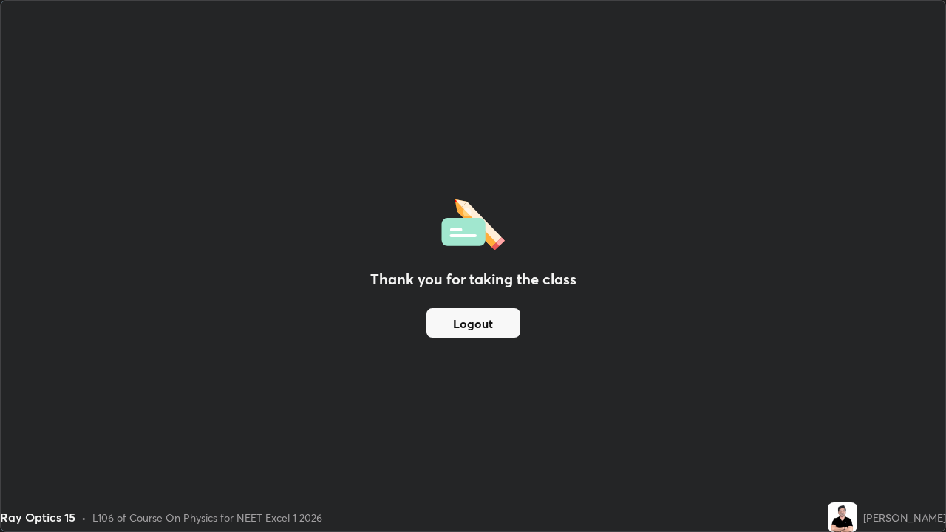
click at [496, 319] on button "Logout" at bounding box center [473, 323] width 94 height 30
click at [489, 324] on button "Logout" at bounding box center [473, 323] width 94 height 30
click at [494, 328] on button "Logout" at bounding box center [473, 323] width 94 height 30
click at [502, 324] on button "Logout" at bounding box center [473, 323] width 94 height 30
click at [504, 325] on button "Logout" at bounding box center [473, 323] width 94 height 30
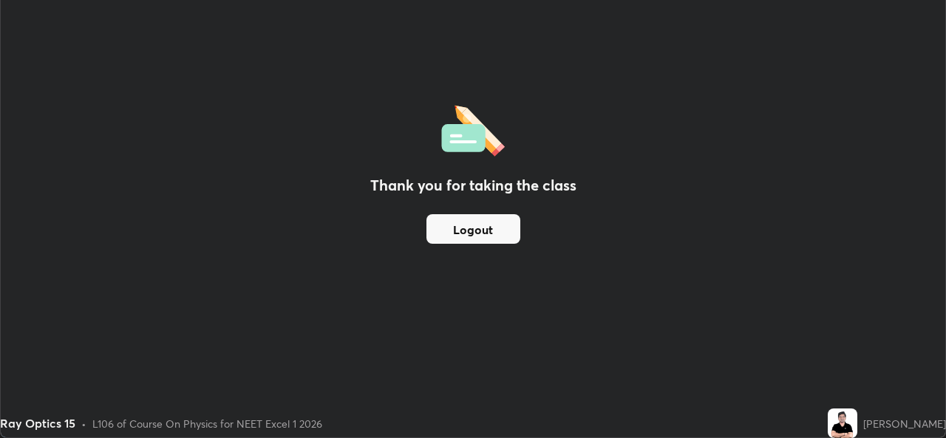
scroll to position [73454, 72948]
